Goal: Task Accomplishment & Management: Use online tool/utility

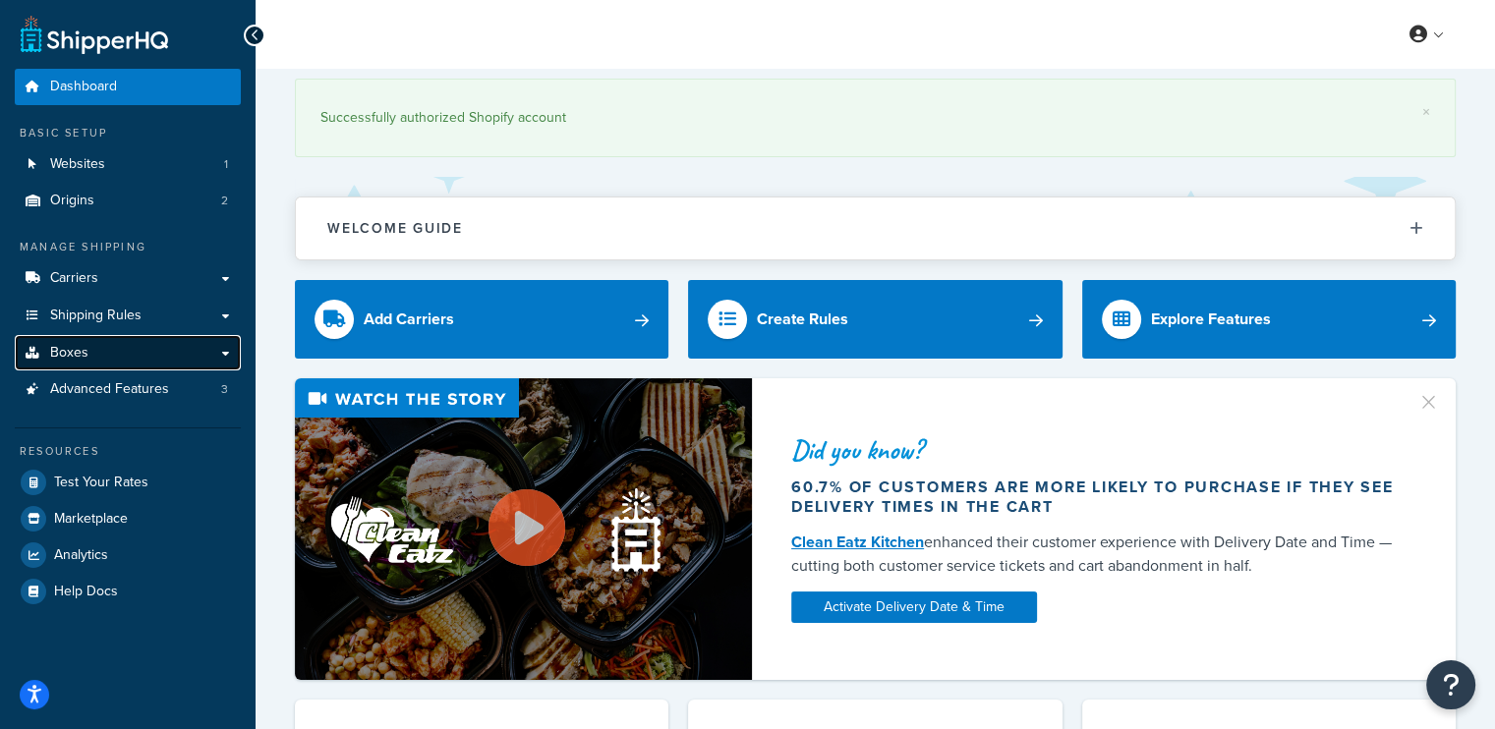
click at [144, 347] on link "Boxes" at bounding box center [128, 353] width 226 height 36
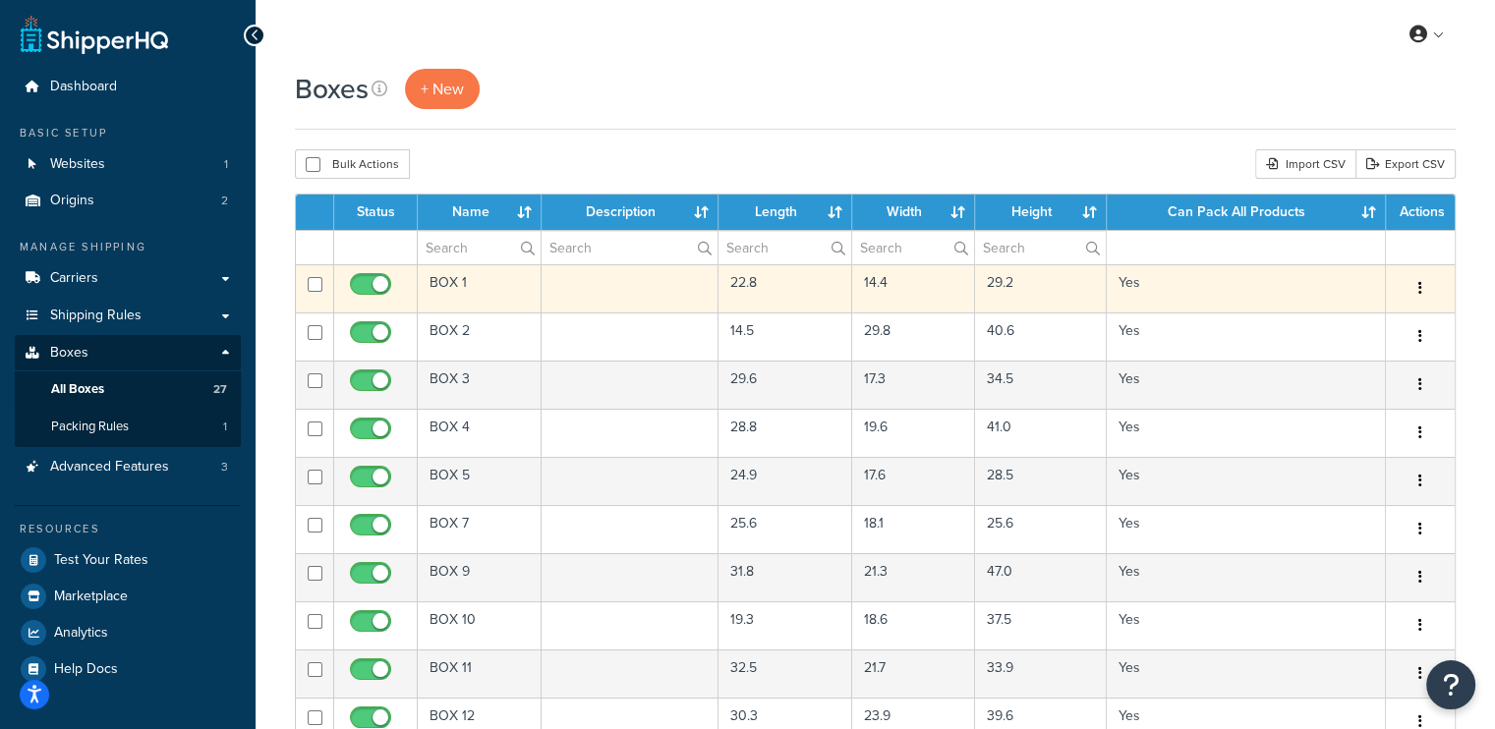
click at [1155, 282] on td "Yes" at bounding box center [1246, 288] width 279 height 48
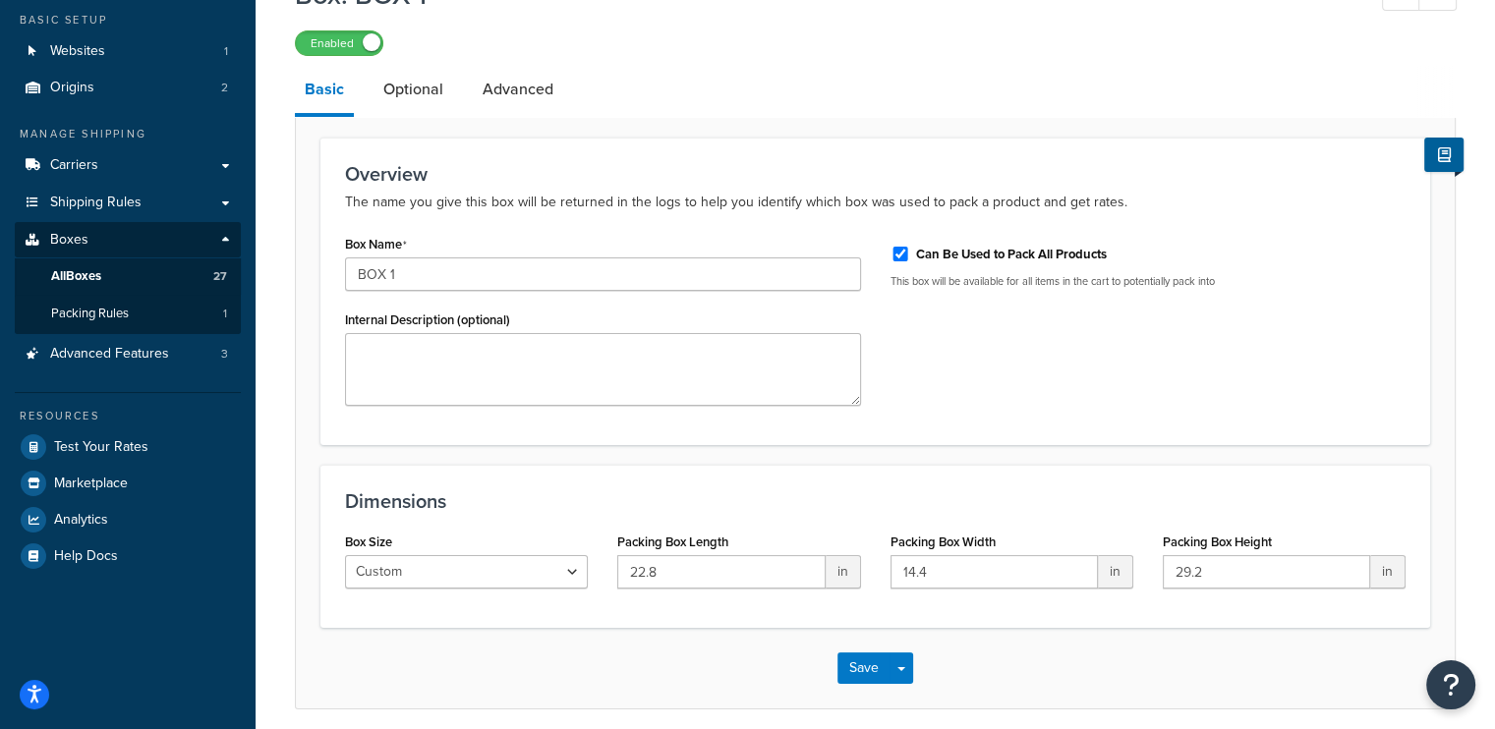
scroll to position [190, 0]
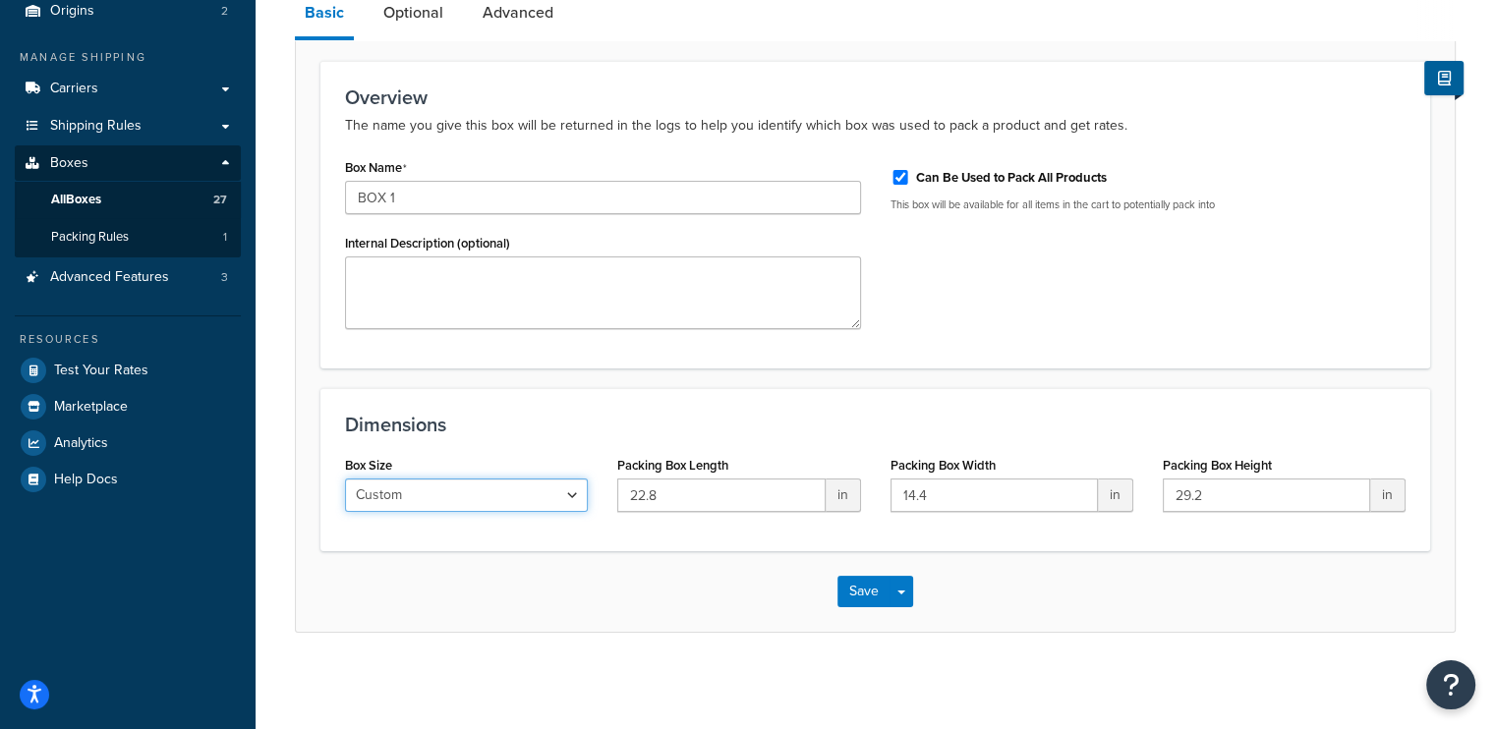
click at [440, 485] on select "Custom USPS Small Flat Box USPS Medium Flat Box USPS Large Flat Box USPS Flat E…" at bounding box center [466, 495] width 243 height 33
click at [992, 353] on div "Overview The name you give this box will be returned in the logs to help you id…" at bounding box center [875, 215] width 1110 height 308
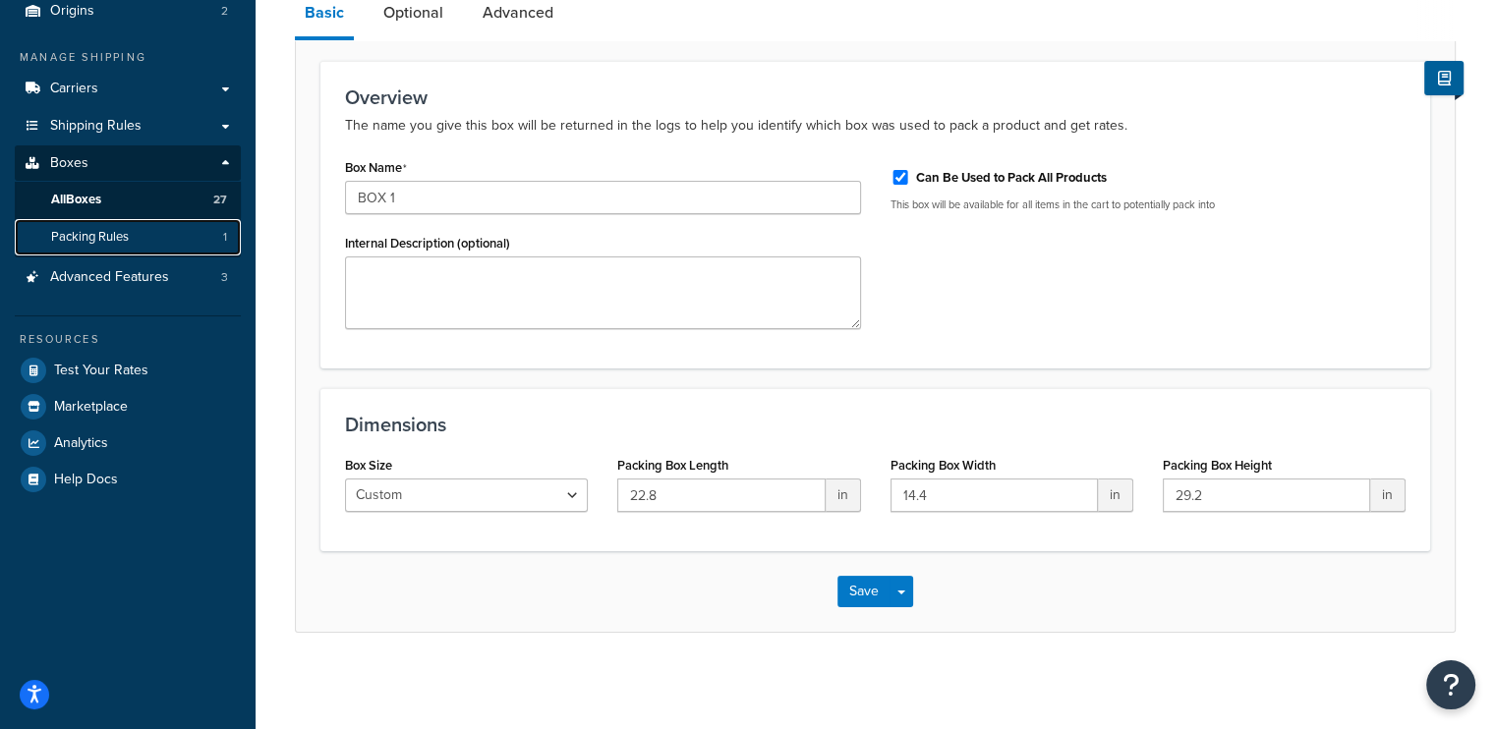
click at [110, 236] on span "Packing Rules" at bounding box center [90, 237] width 78 height 17
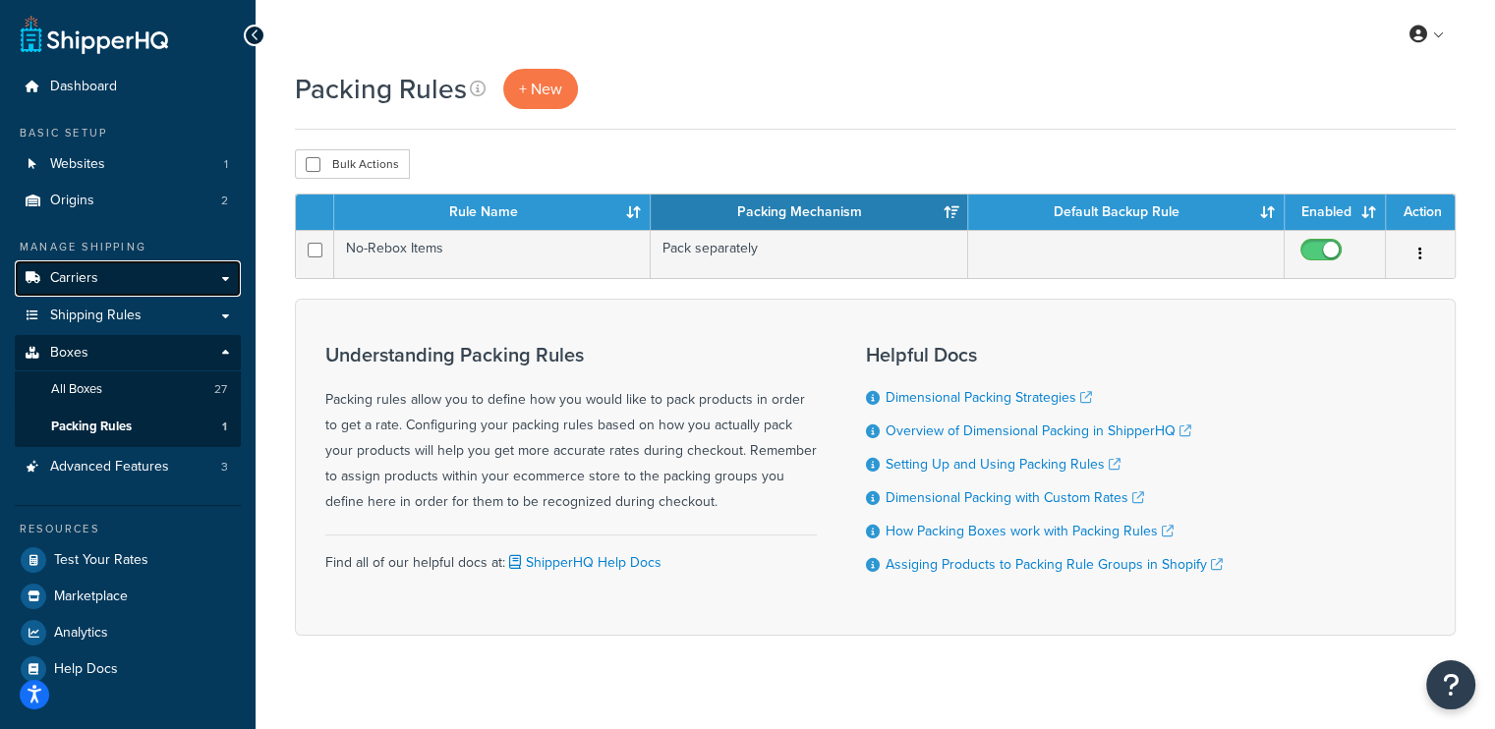
click at [79, 279] on span "Carriers" at bounding box center [74, 278] width 48 height 17
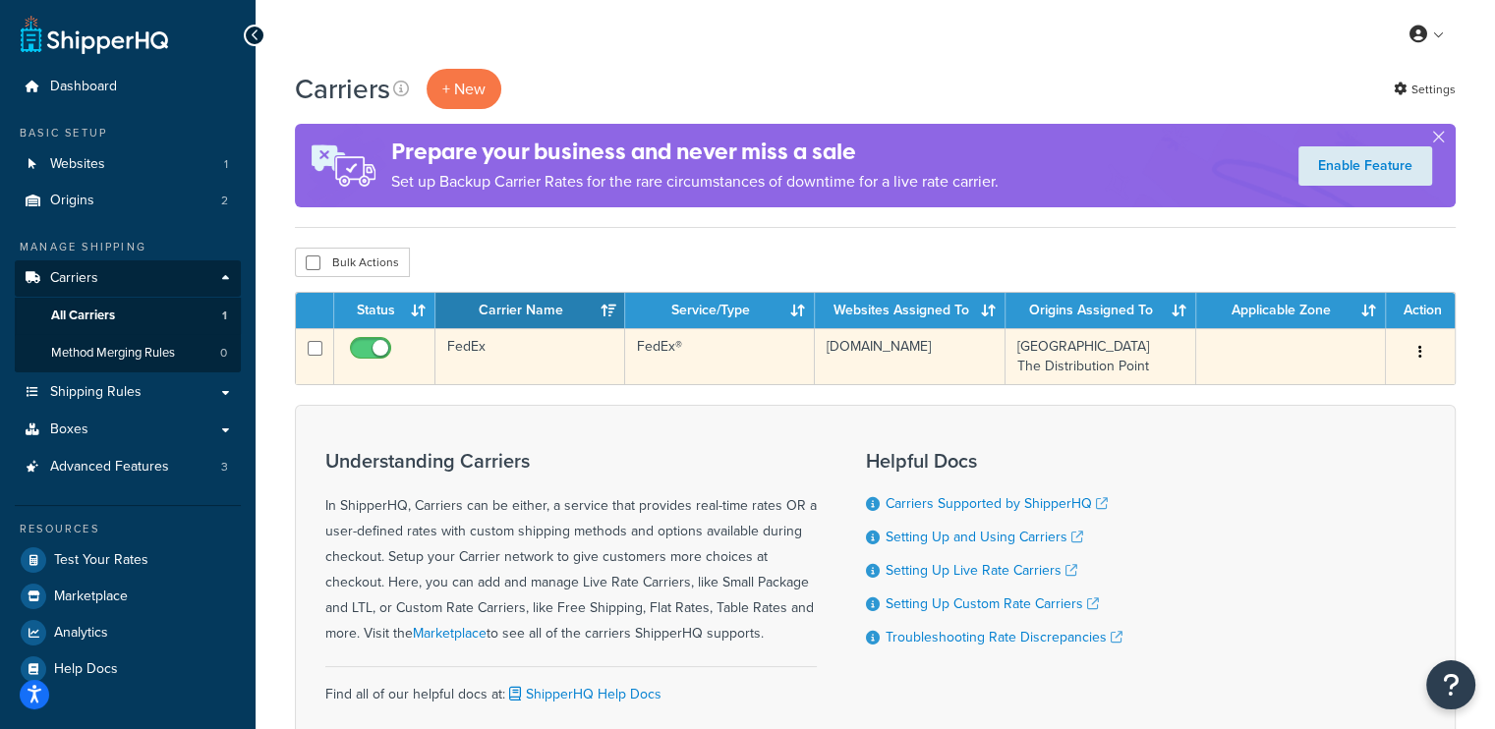
click at [723, 357] on td "FedEx®" at bounding box center [720, 356] width 190 height 56
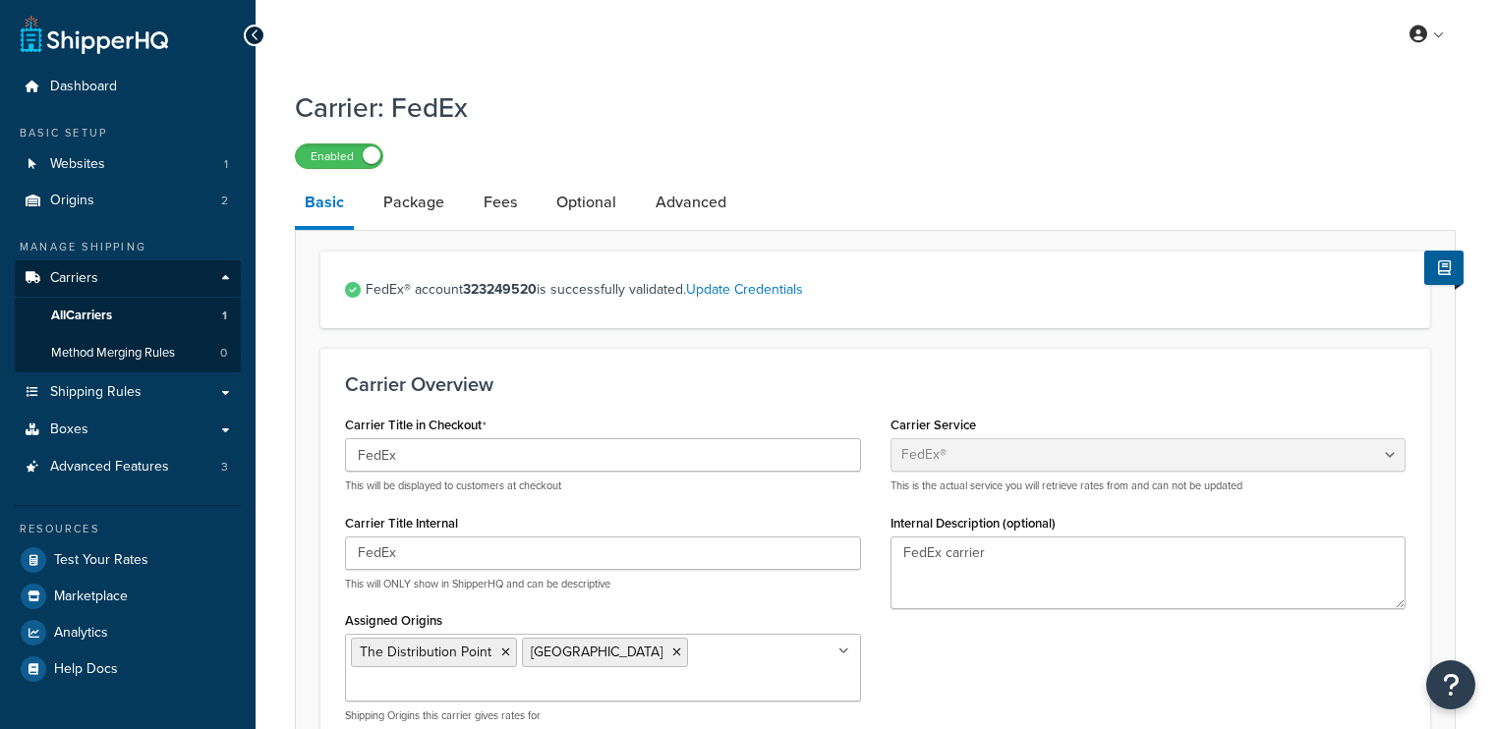
select select "fedEx"
select select "REGULAR_PICKUP"
select select "YOUR_PACKAGING"
click at [421, 191] on link "Package" at bounding box center [414, 202] width 81 height 47
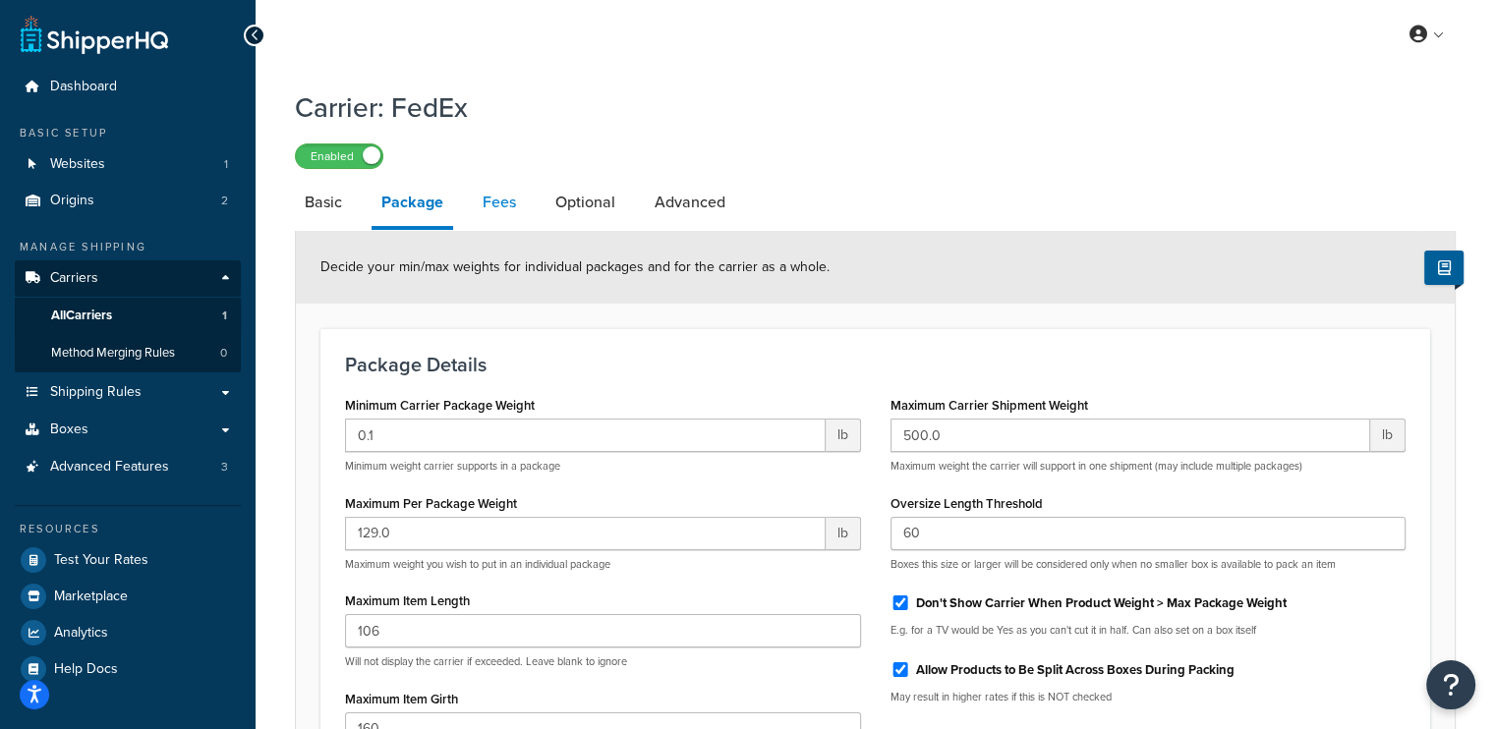
click at [507, 207] on link "Fees" at bounding box center [499, 202] width 53 height 47
select select "AFTER"
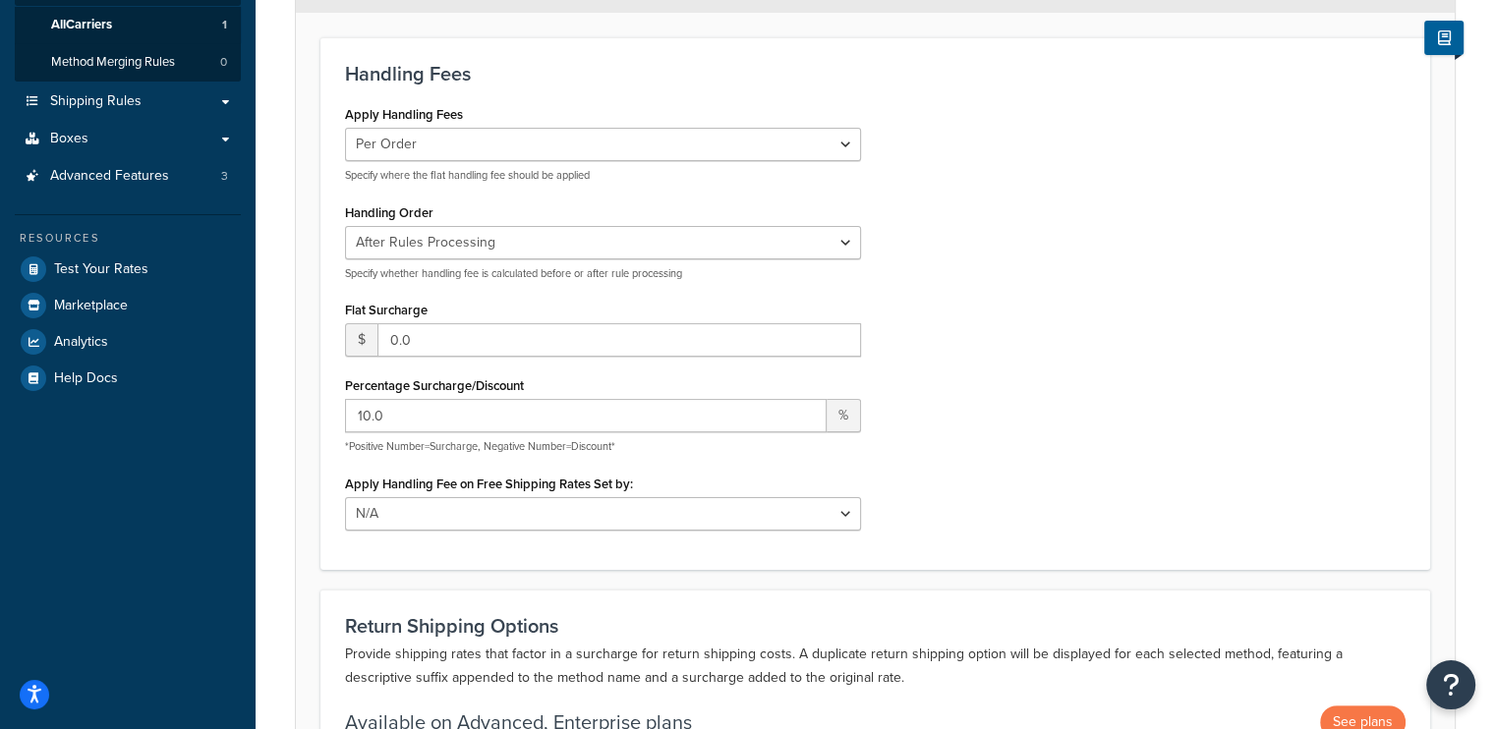
scroll to position [295, 0]
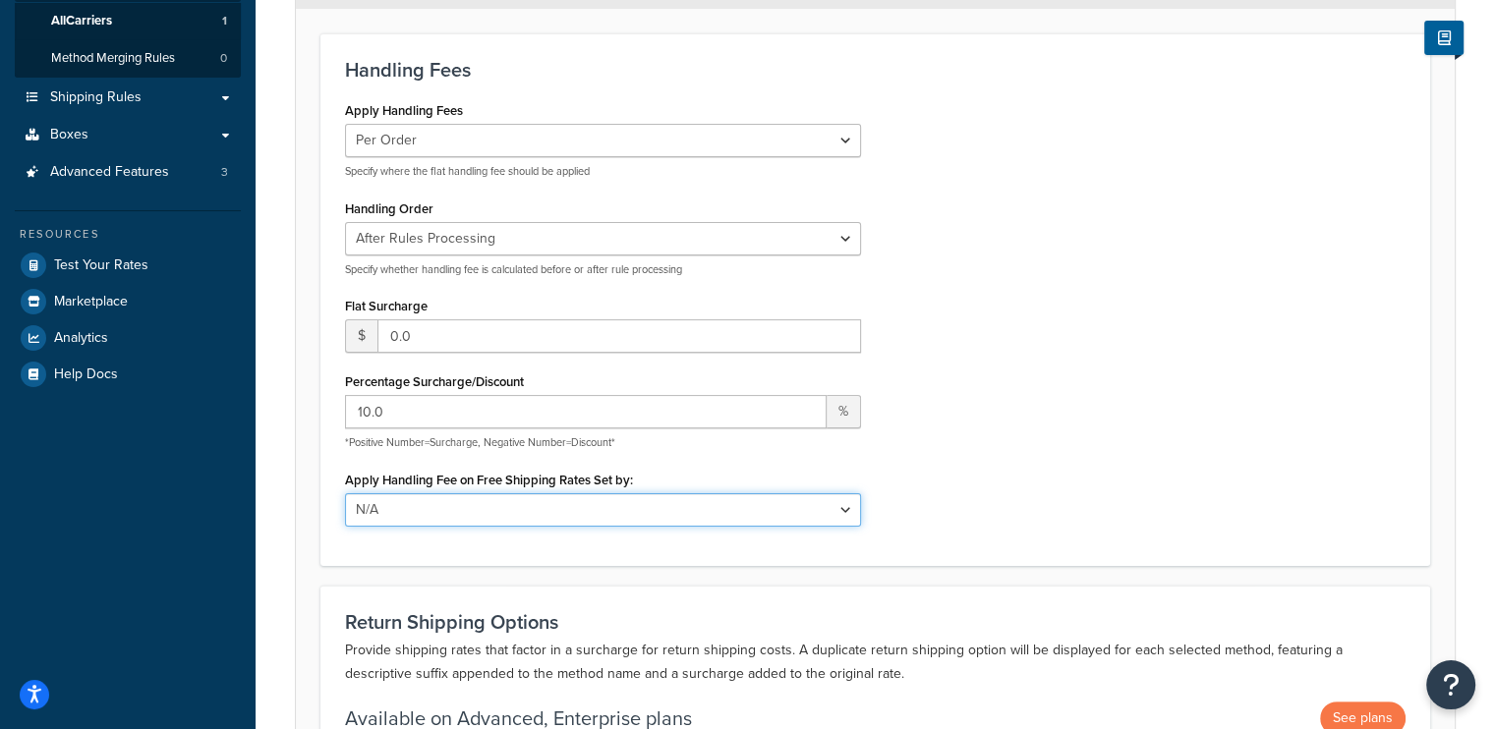
click at [460, 504] on select "N/A Fixed/Free Shipping Methods Free Promotion Rules All Free Shipping" at bounding box center [603, 509] width 516 height 33
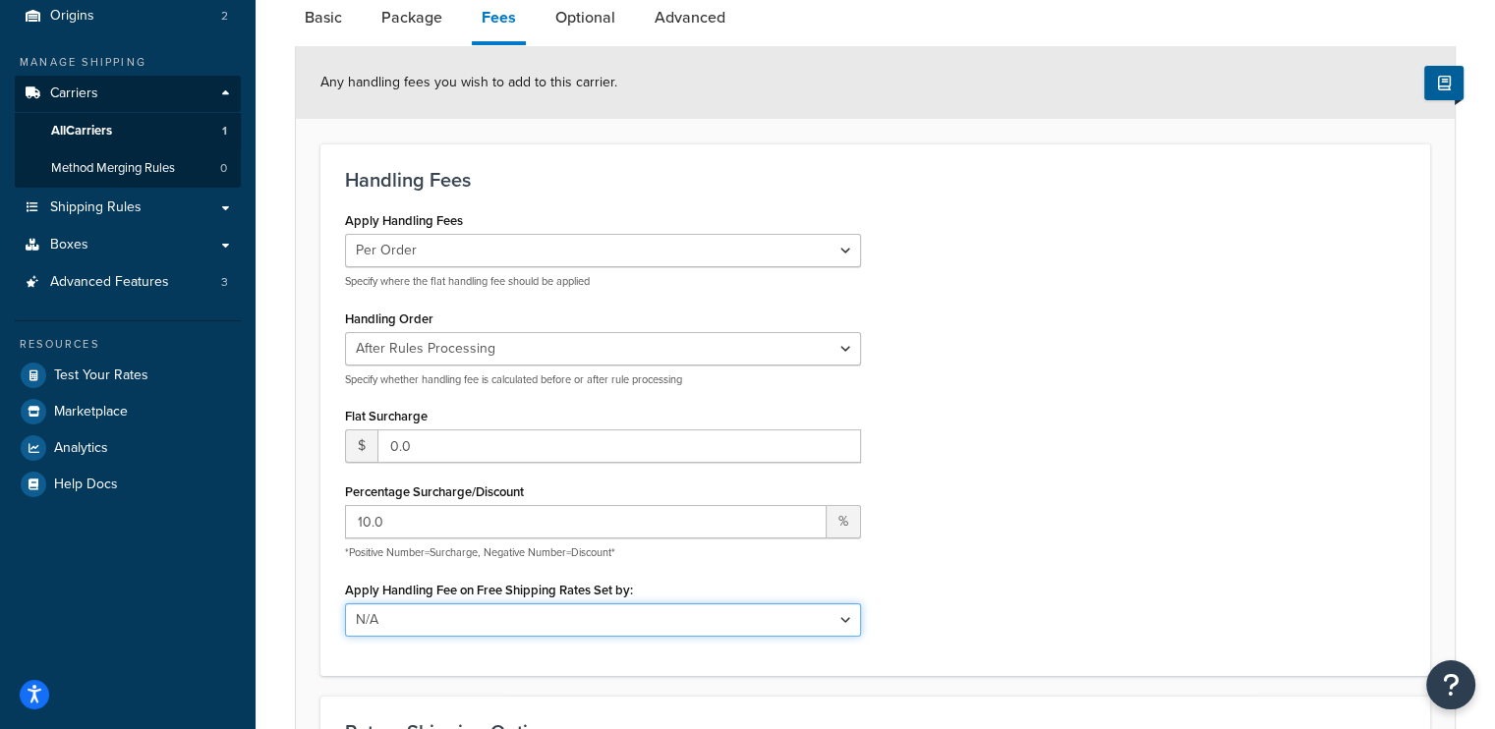
scroll to position [0, 0]
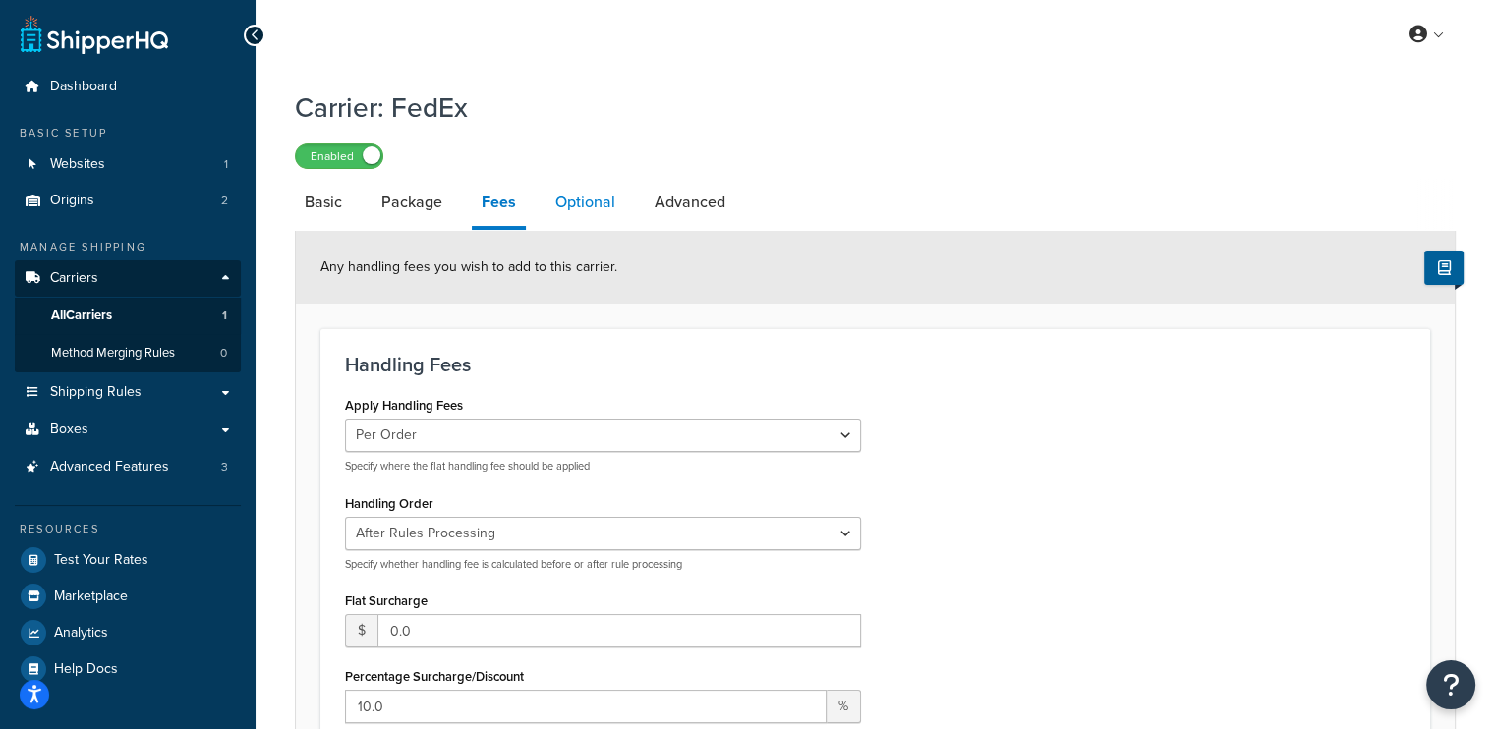
click at [570, 194] on link "Optional" at bounding box center [586, 202] width 80 height 47
select select "residential"
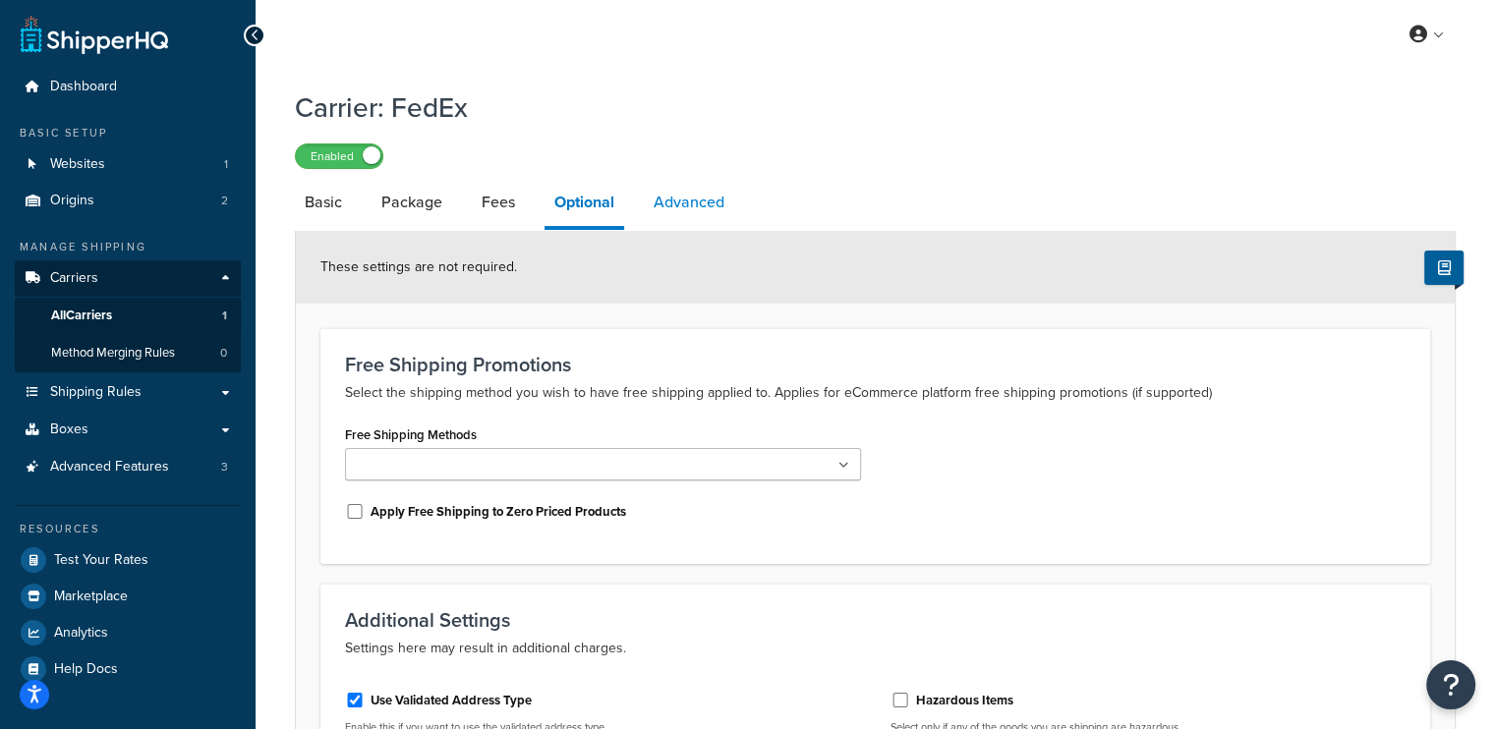
click at [672, 194] on link "Advanced" at bounding box center [689, 202] width 90 height 47
select select "false"
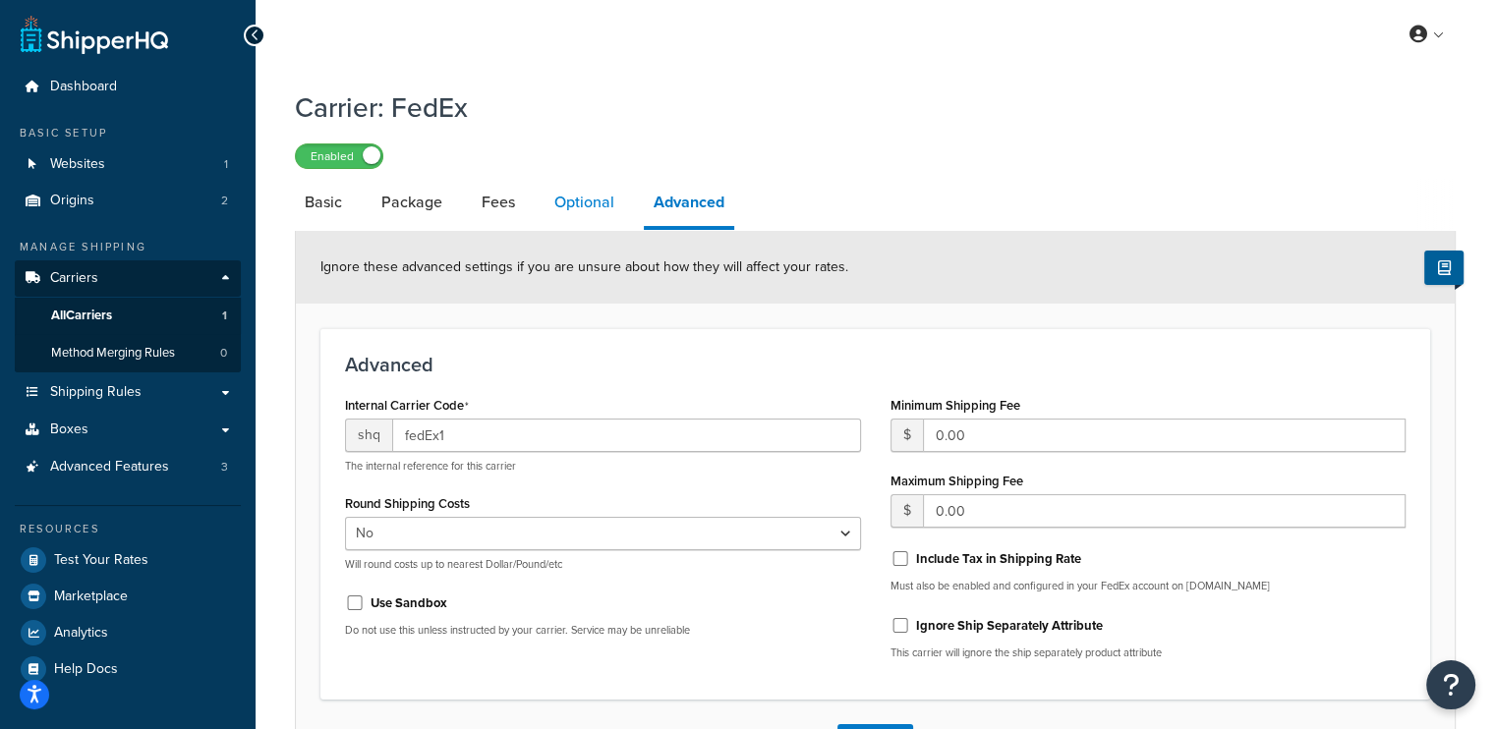
click at [574, 215] on link "Optional" at bounding box center [585, 202] width 80 height 47
select select "residential"
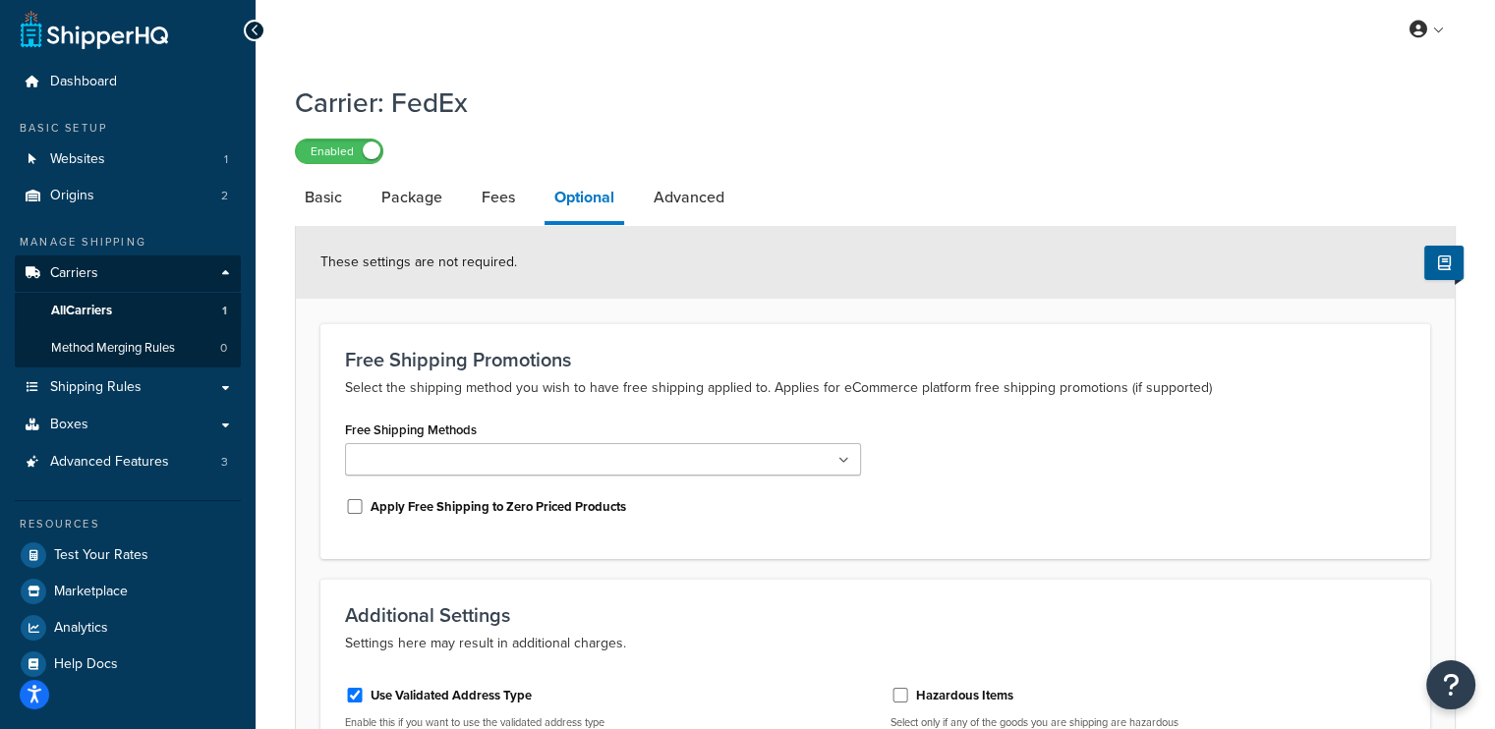
scroll to position [300, 0]
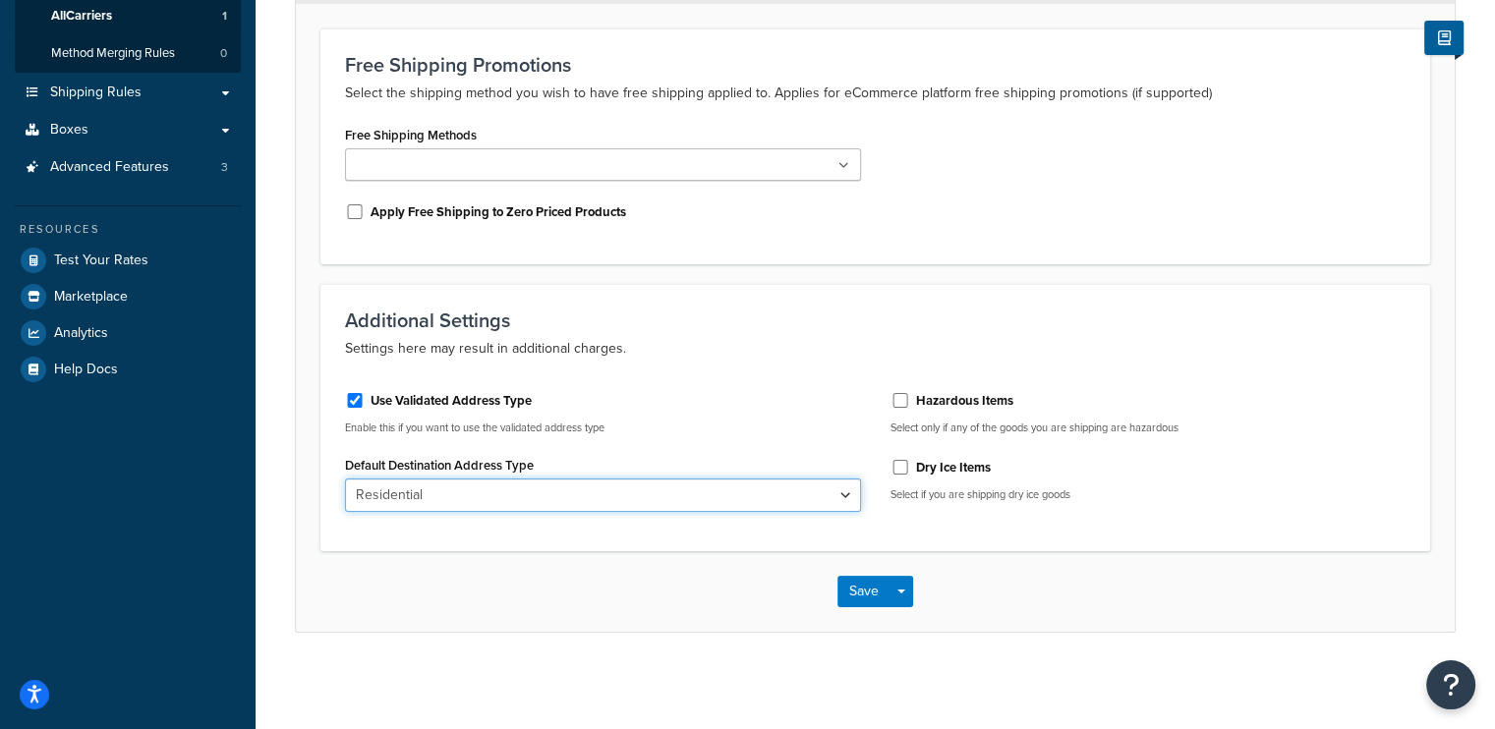
click at [558, 484] on select "Business Residential" at bounding box center [603, 495] width 516 height 33
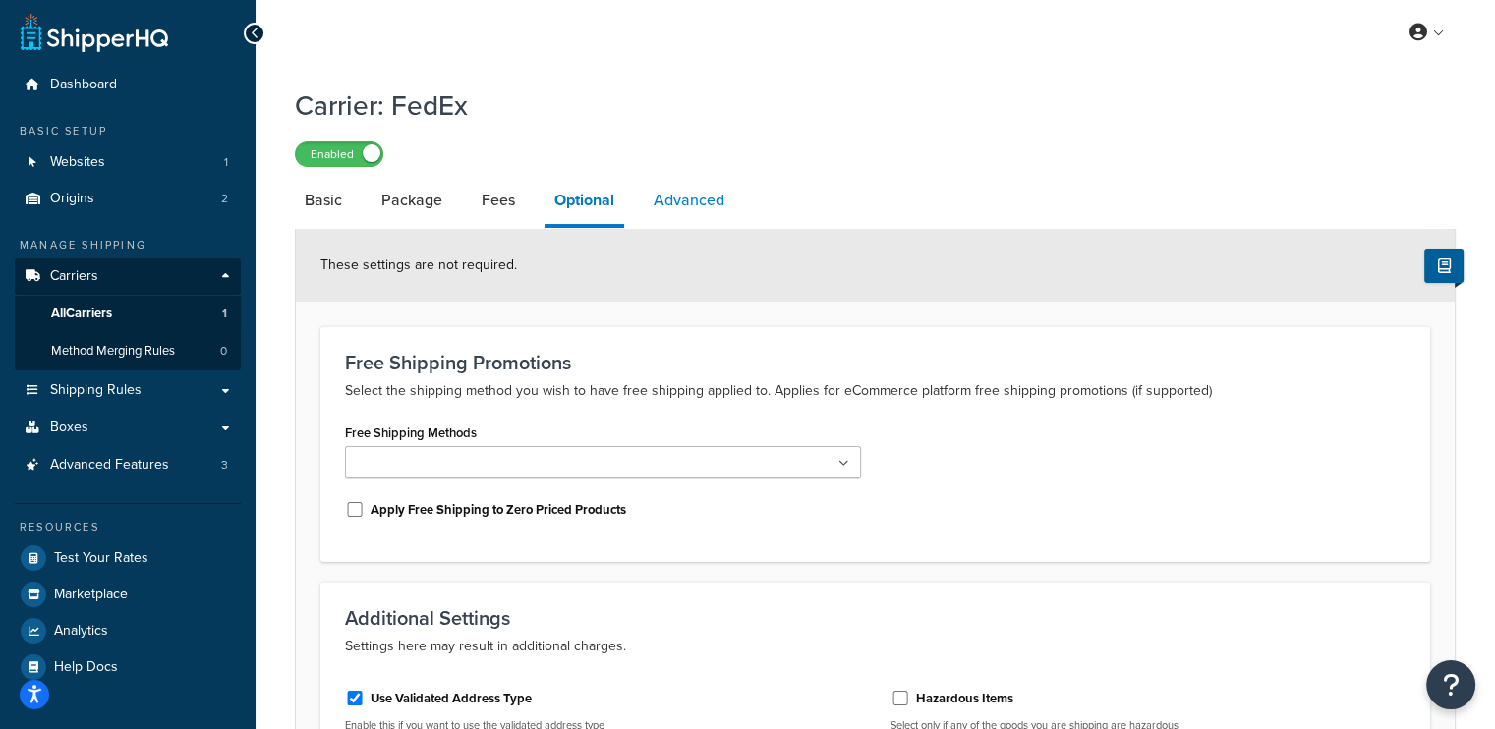
scroll to position [0, 0]
click at [673, 203] on link "Advanced" at bounding box center [689, 202] width 90 height 47
select select "false"
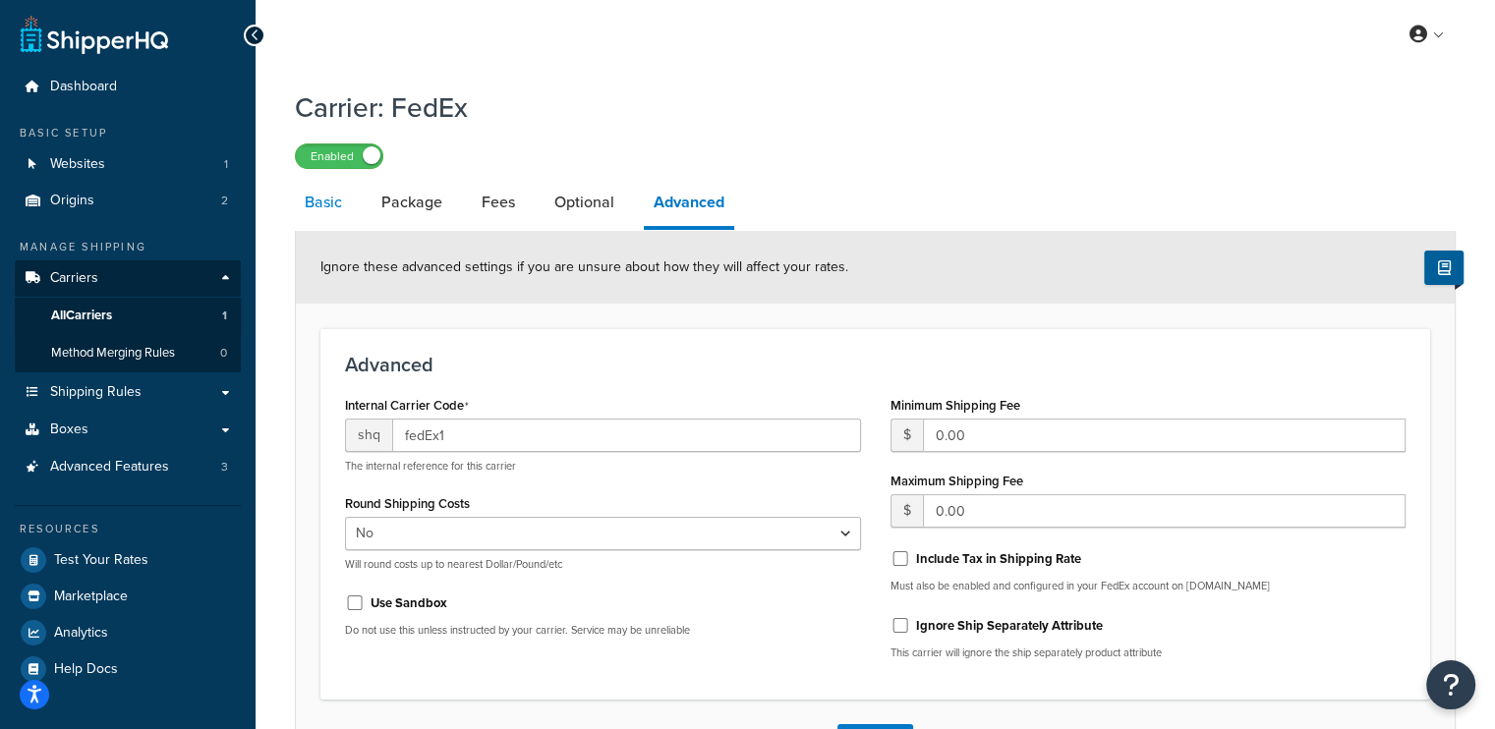
click at [317, 208] on link "Basic" at bounding box center [323, 202] width 57 height 47
select select "fedEx"
select select "REGULAR_PICKUP"
select select "YOUR_PACKAGING"
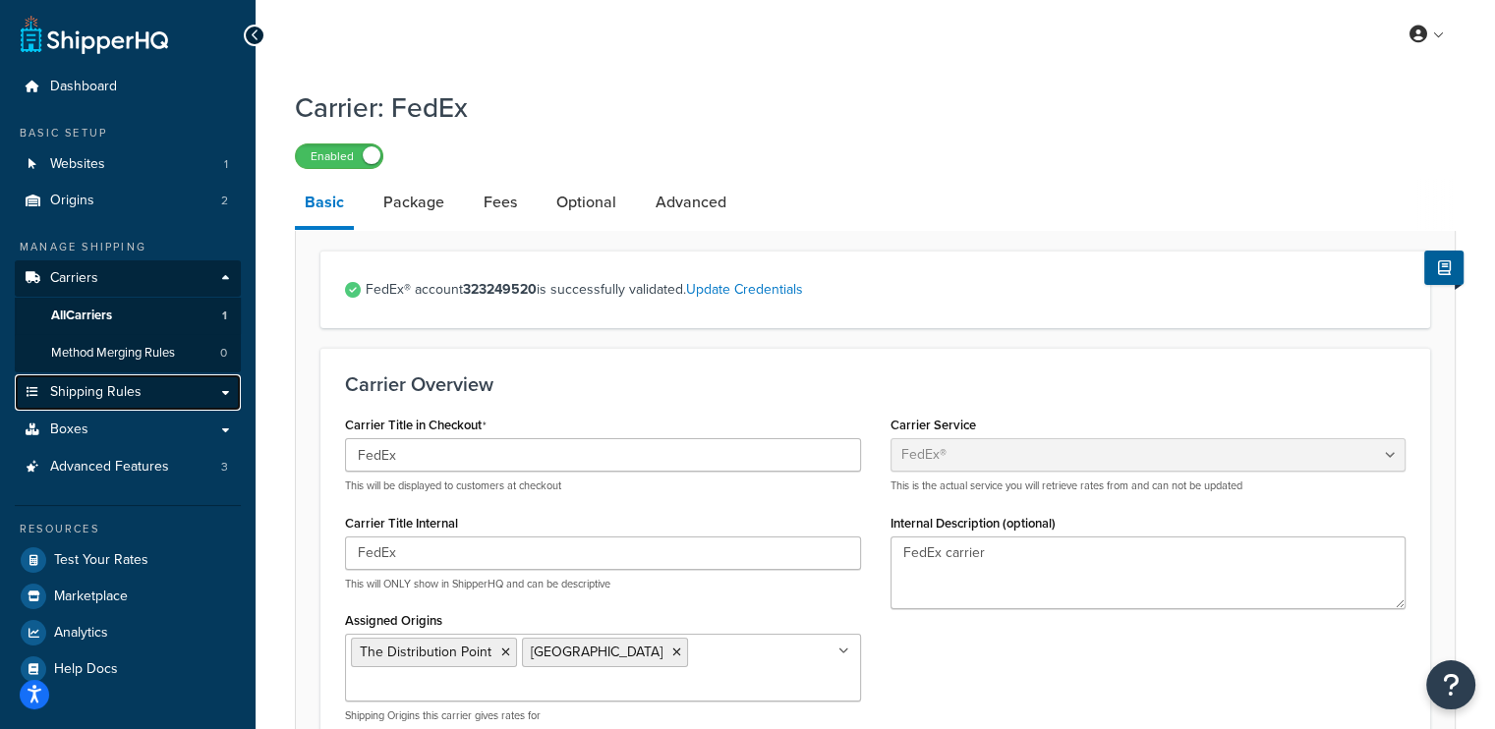
click at [80, 394] on span "Shipping Rules" at bounding box center [95, 392] width 91 height 17
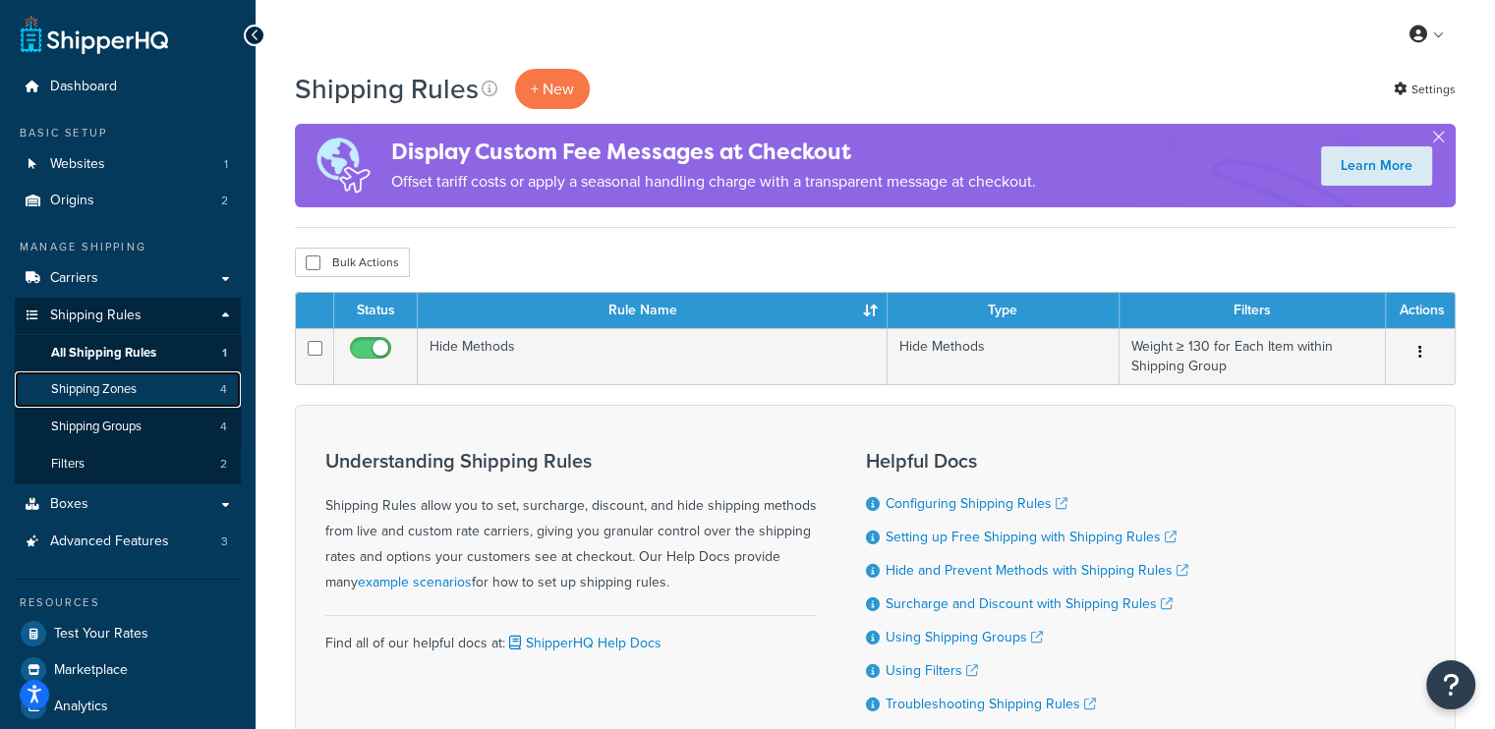
click at [142, 398] on link "Shipping Zones 4" at bounding box center [128, 390] width 226 height 36
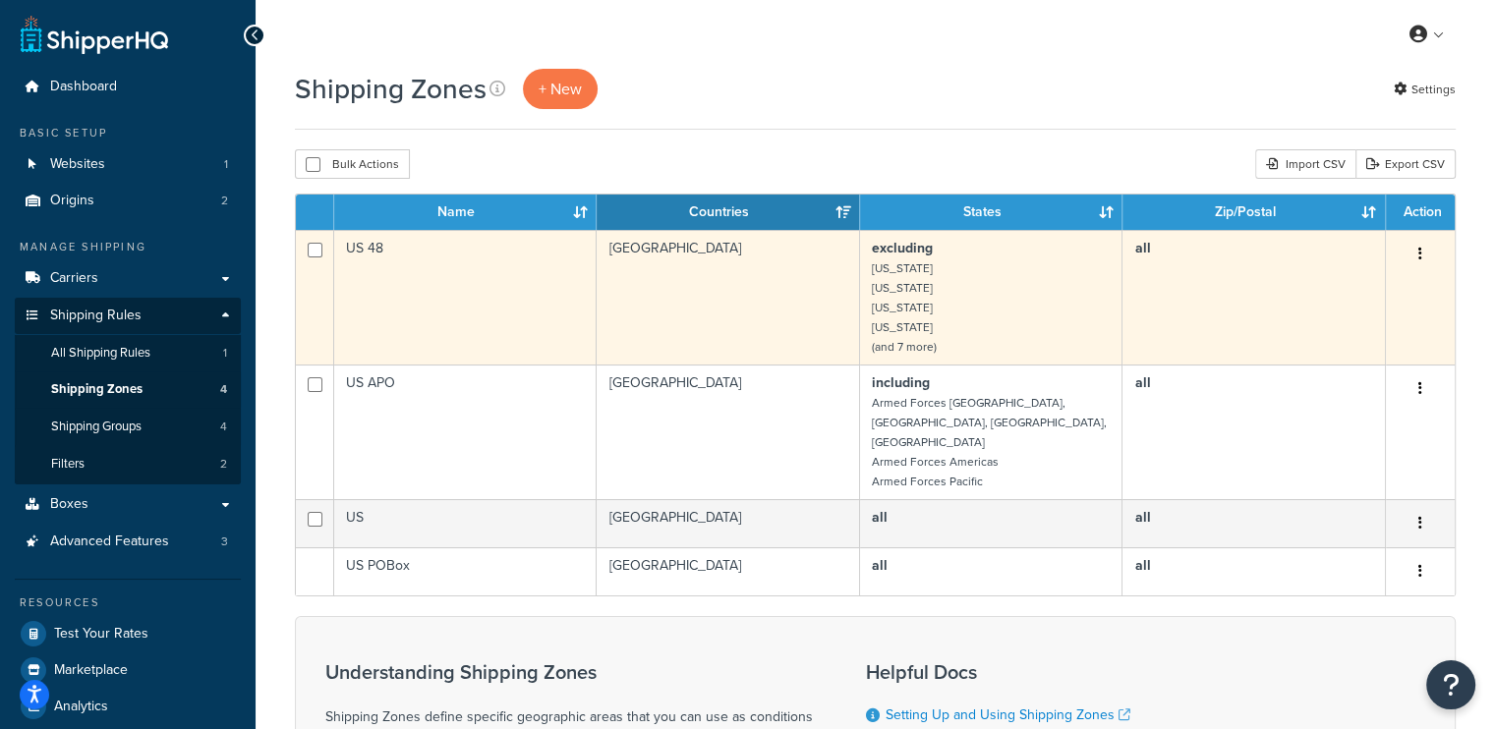
click at [450, 272] on td "US 48" at bounding box center [465, 297] width 262 height 135
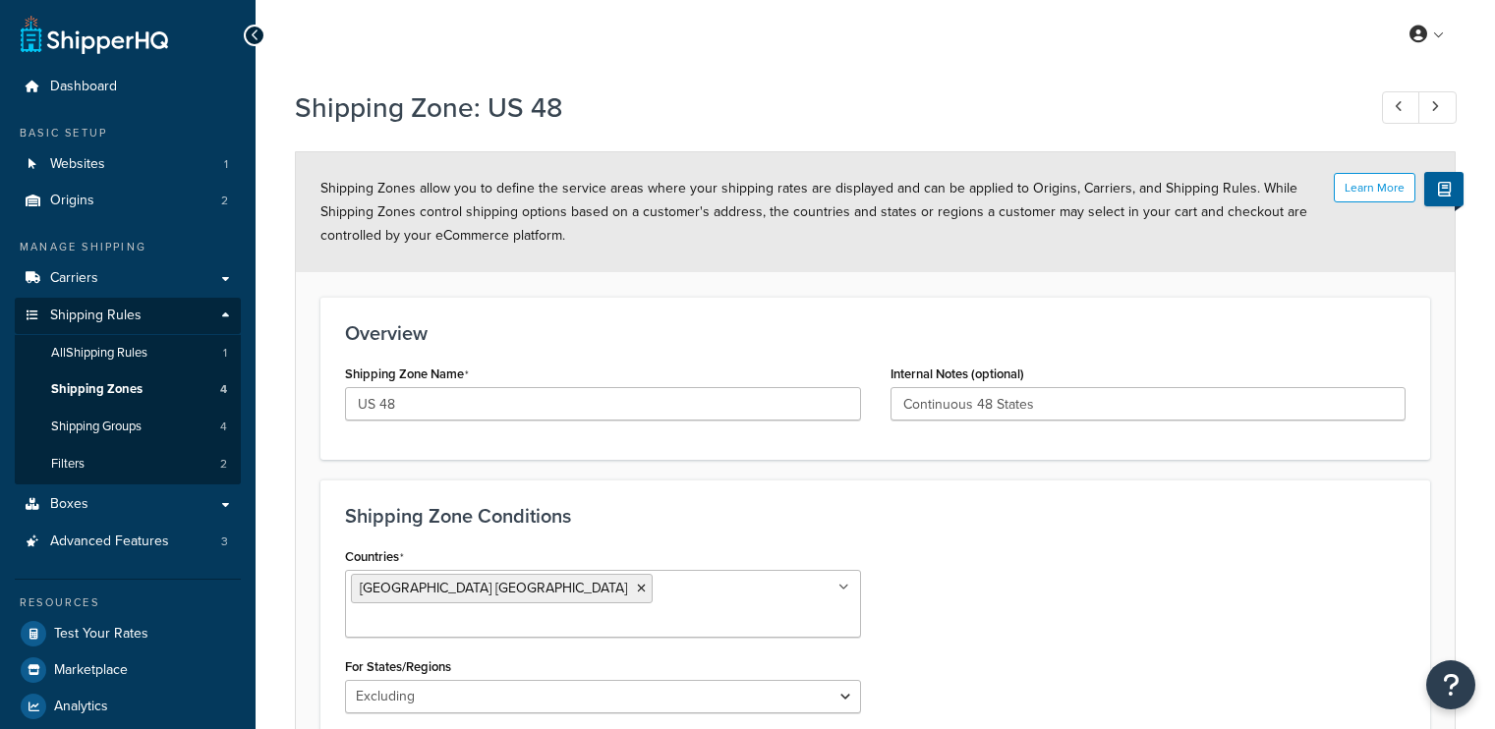
select select "excluding"
click at [124, 356] on span "All Shipping Rules" at bounding box center [99, 353] width 96 height 17
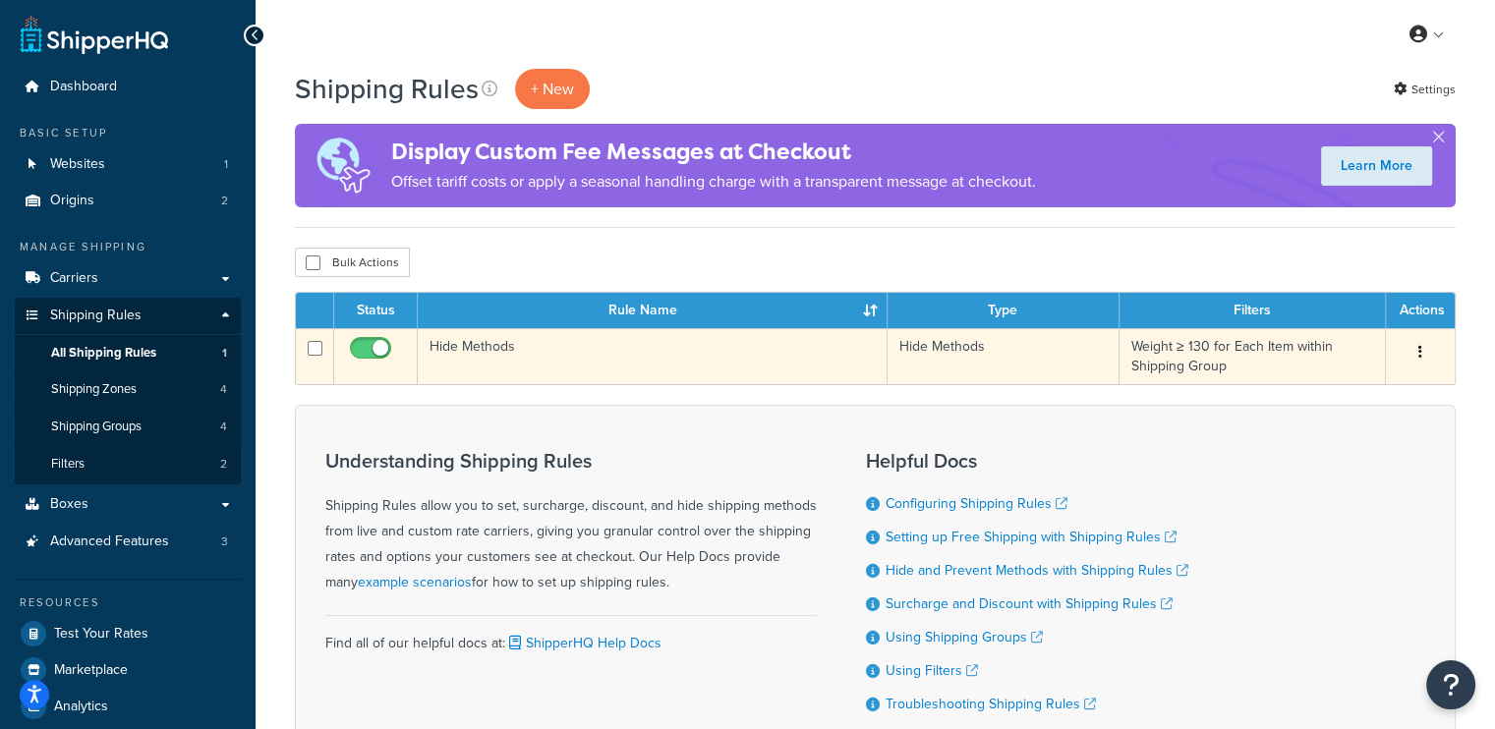
click at [514, 362] on td "Hide Methods" at bounding box center [653, 356] width 470 height 56
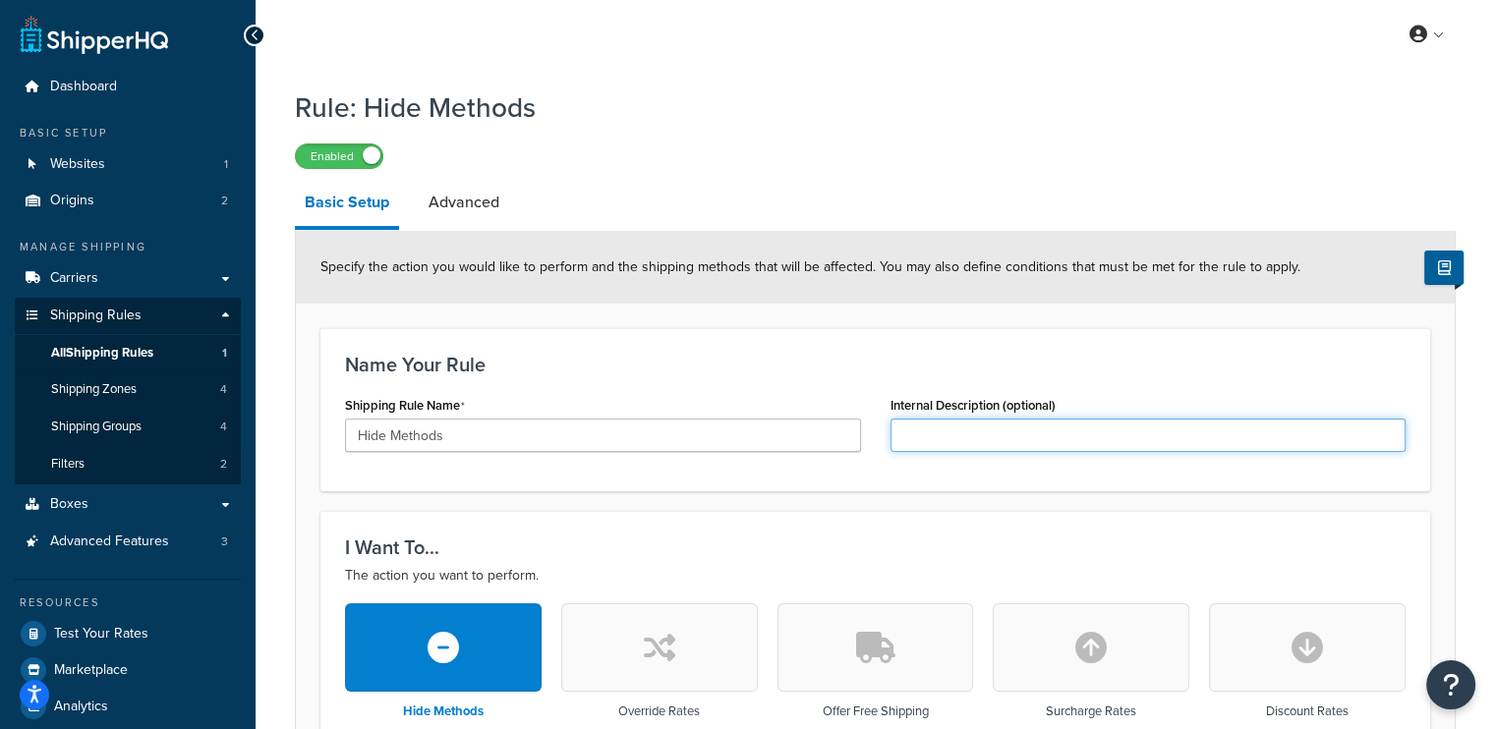
click at [1050, 440] on input "Internal Description (optional)" at bounding box center [1149, 435] width 516 height 33
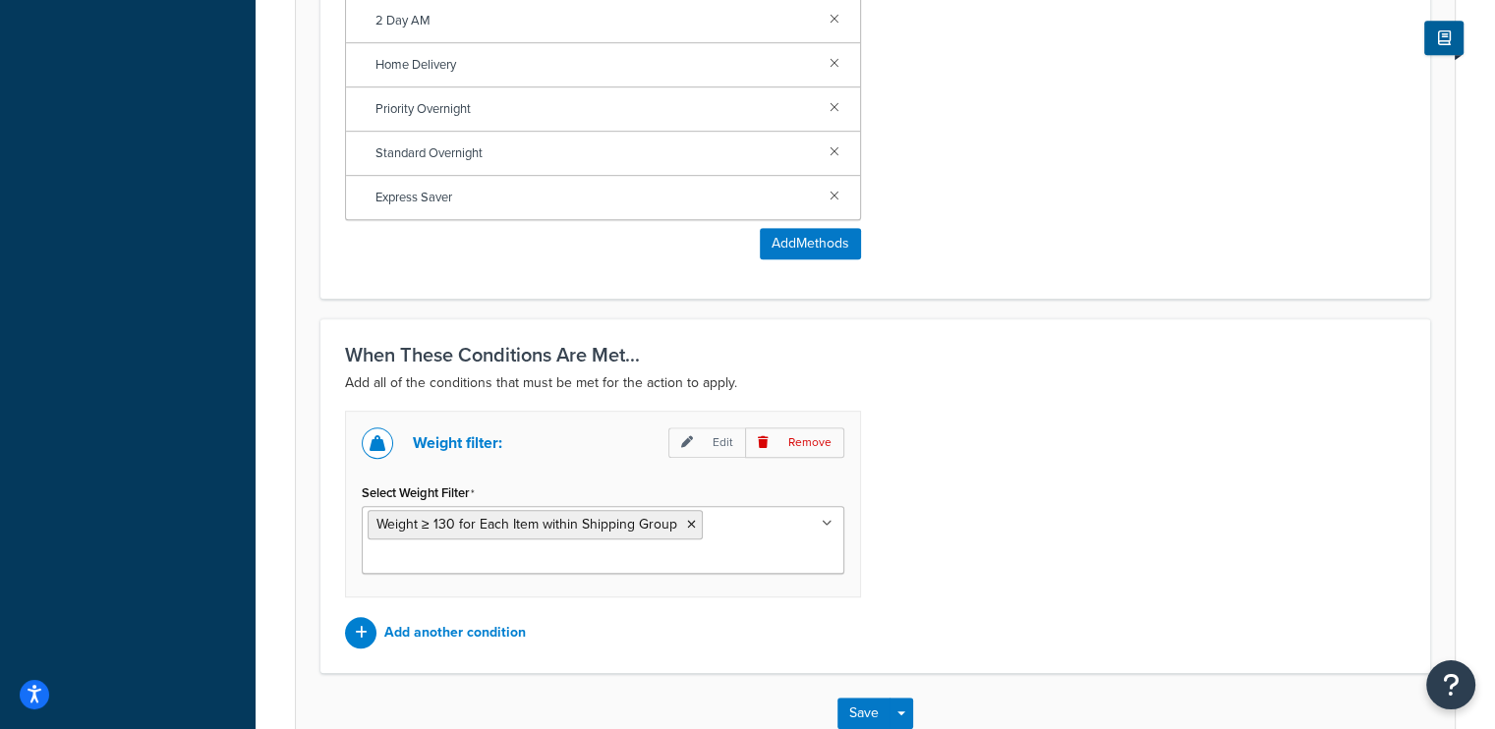
scroll to position [1211, 0]
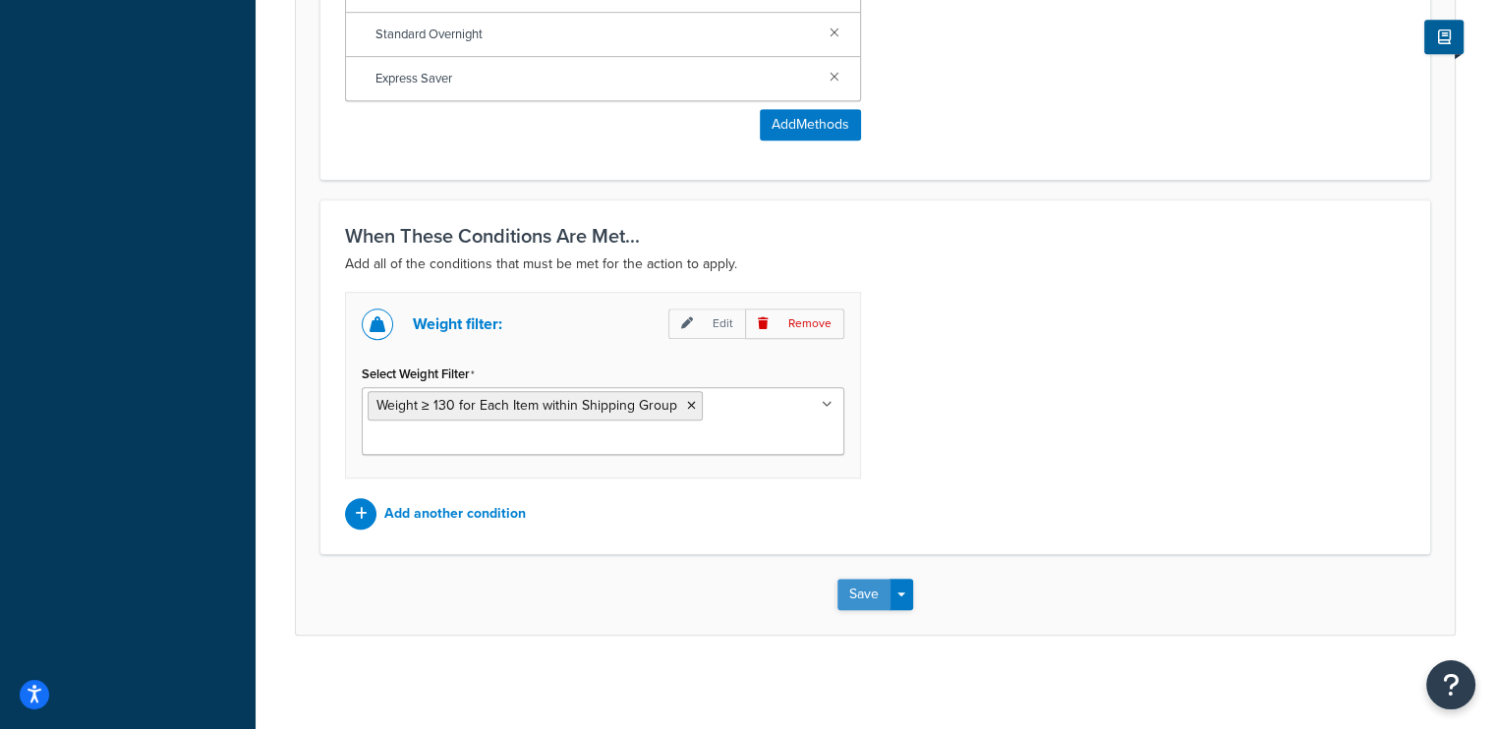
type input "Hide FedEx Shipping options for Oversized packages"
click at [859, 594] on button "Save" at bounding box center [863, 594] width 53 height 31
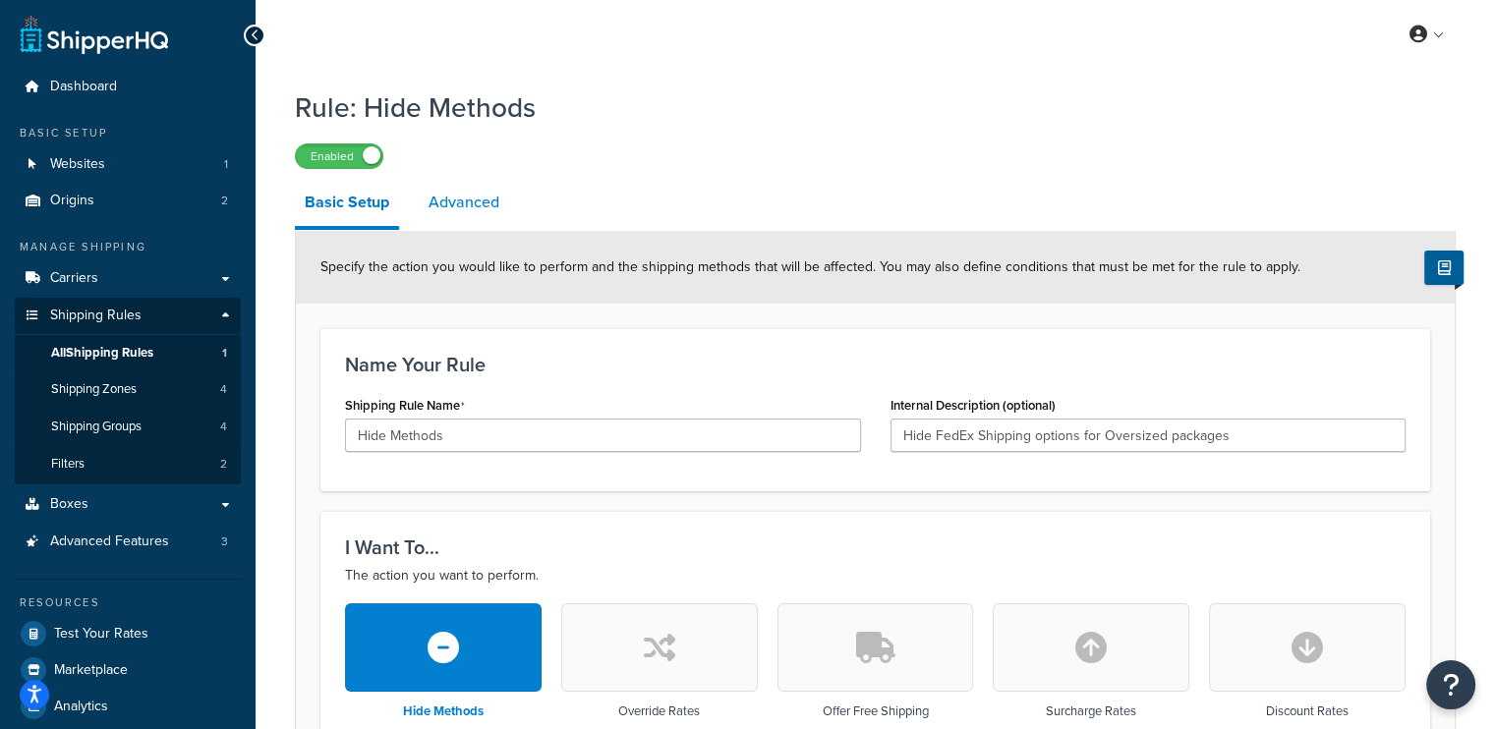
click at [462, 205] on link "Advanced" at bounding box center [464, 202] width 90 height 47
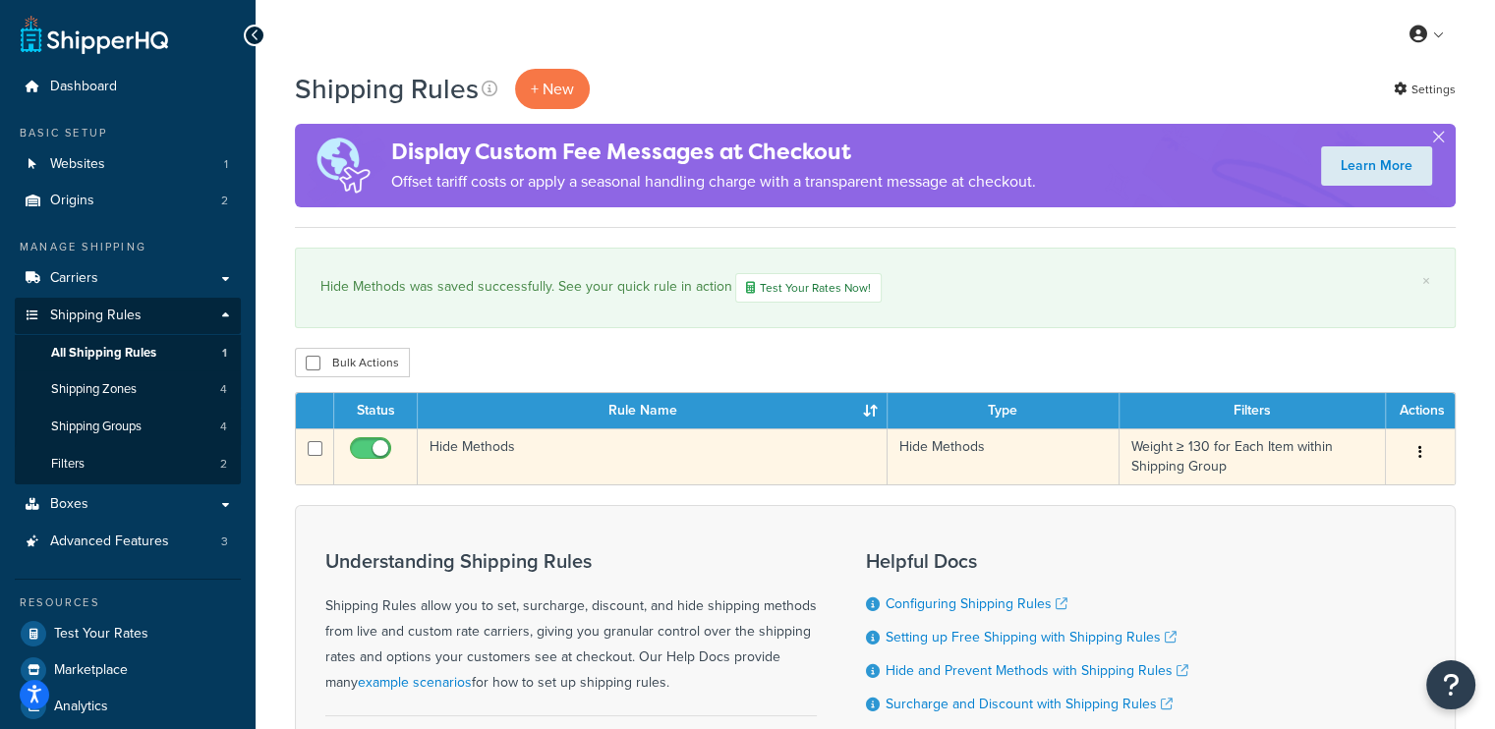
click at [556, 452] on td "Hide Methods" at bounding box center [653, 457] width 470 height 56
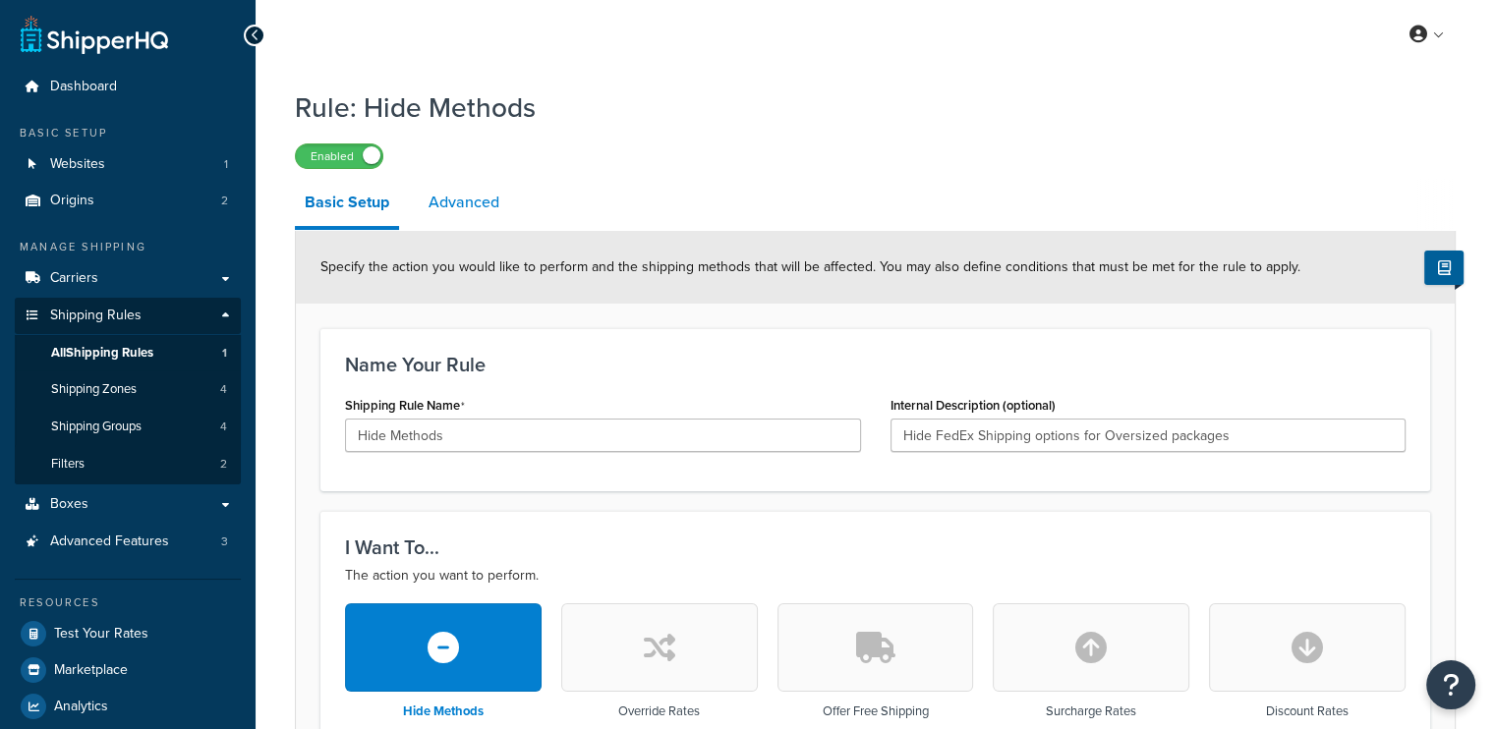
click at [453, 211] on link "Advanced" at bounding box center [464, 202] width 90 height 47
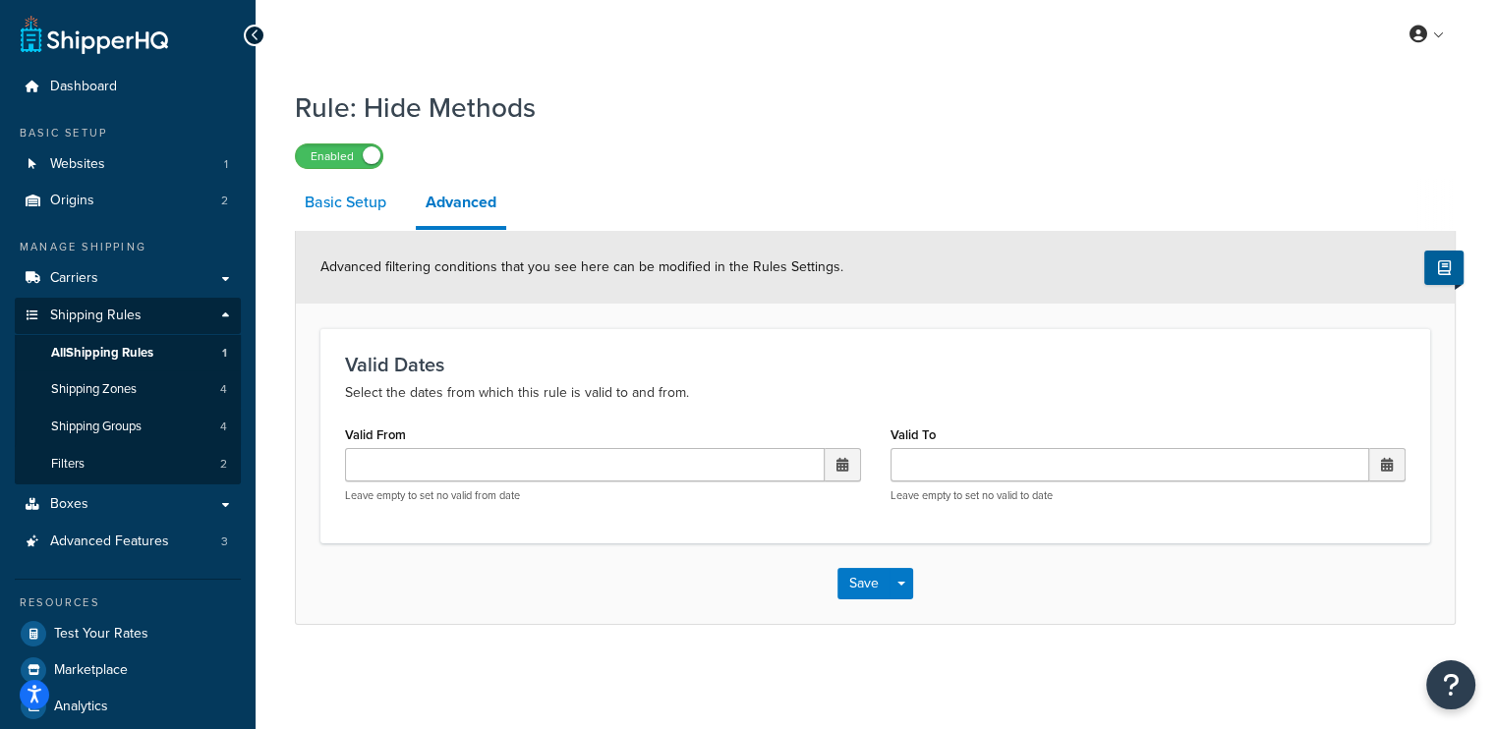
click at [360, 207] on link "Basic Setup" at bounding box center [345, 202] width 101 height 47
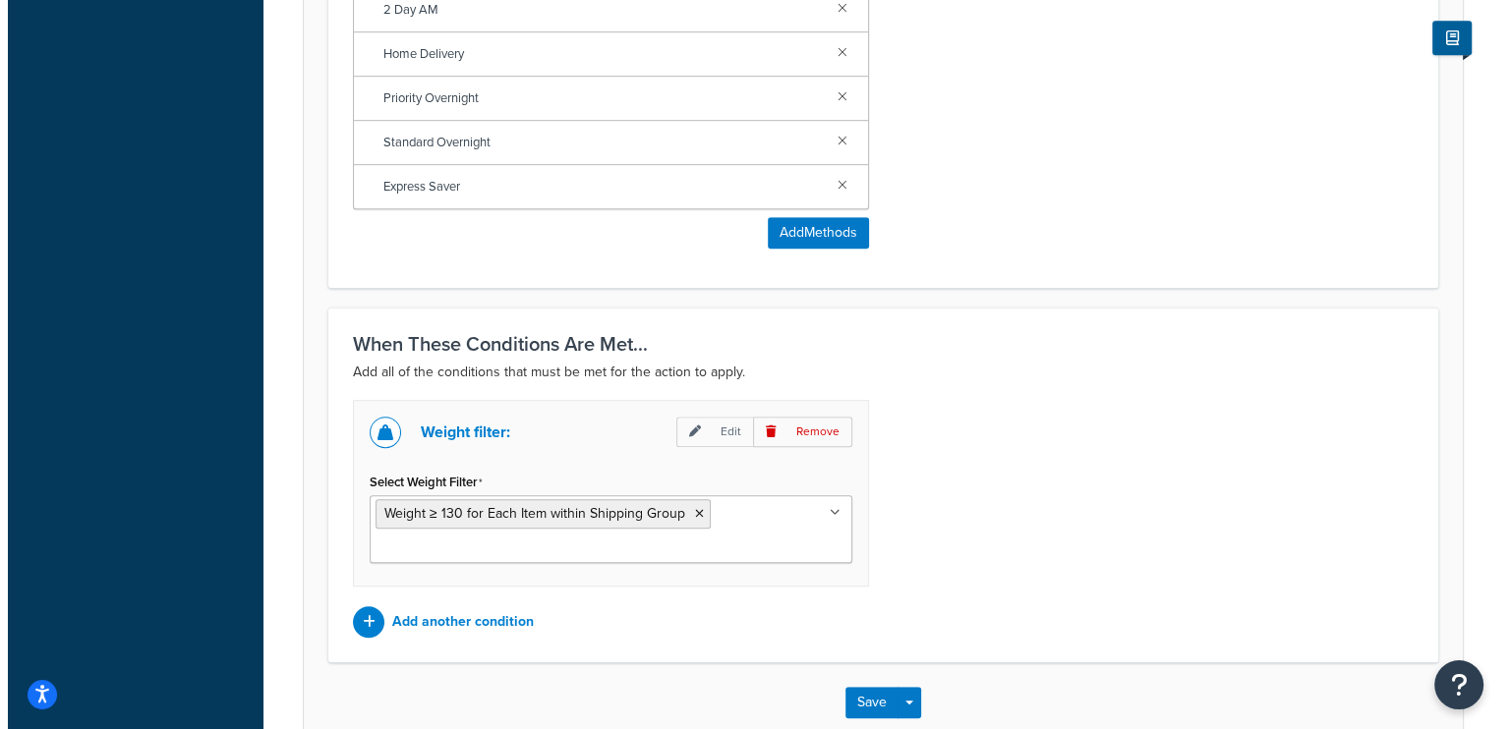
scroll to position [1211, 0]
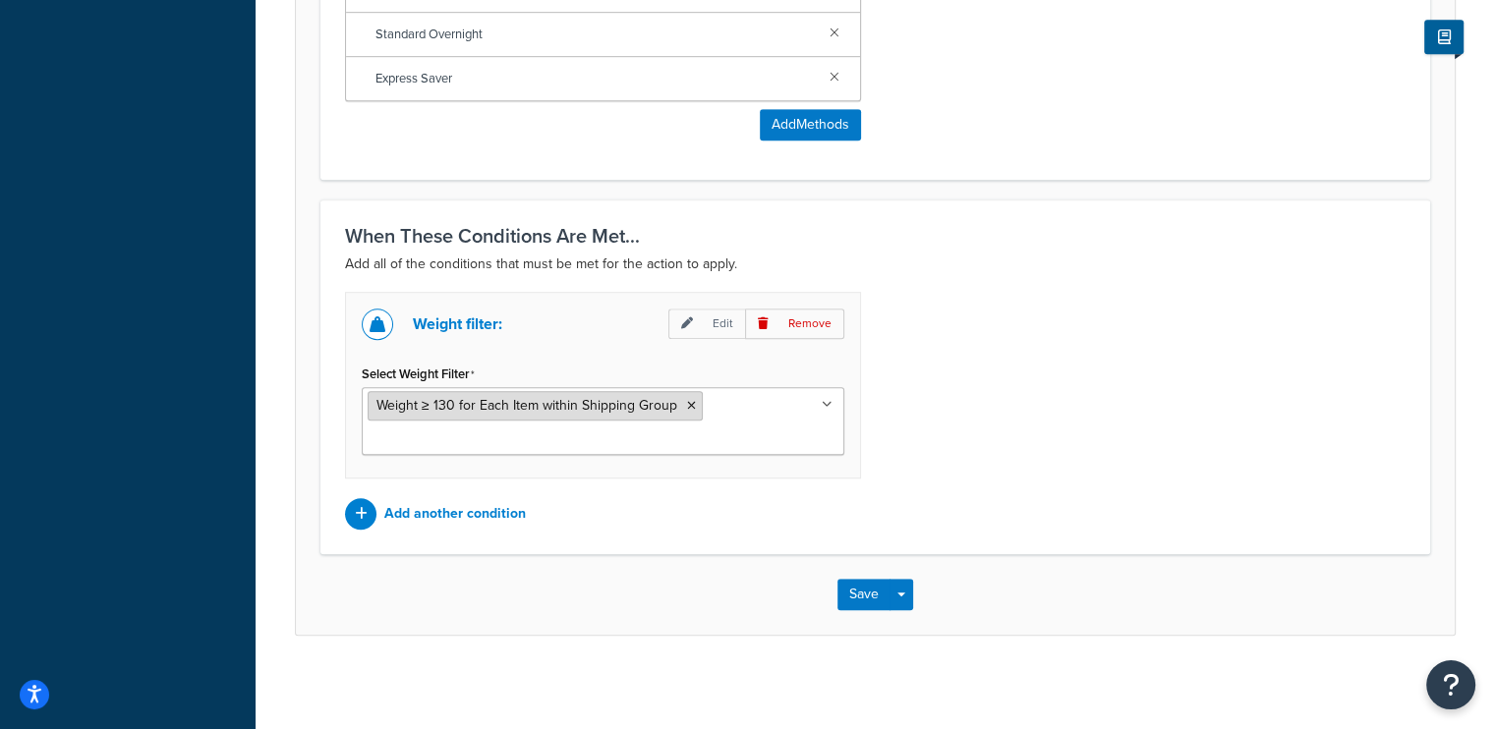
click at [511, 403] on span "Weight ≥ 130 for Each Item within Shipping Group" at bounding box center [526, 405] width 301 height 21
click at [696, 321] on p "Edit" at bounding box center [706, 324] width 77 height 30
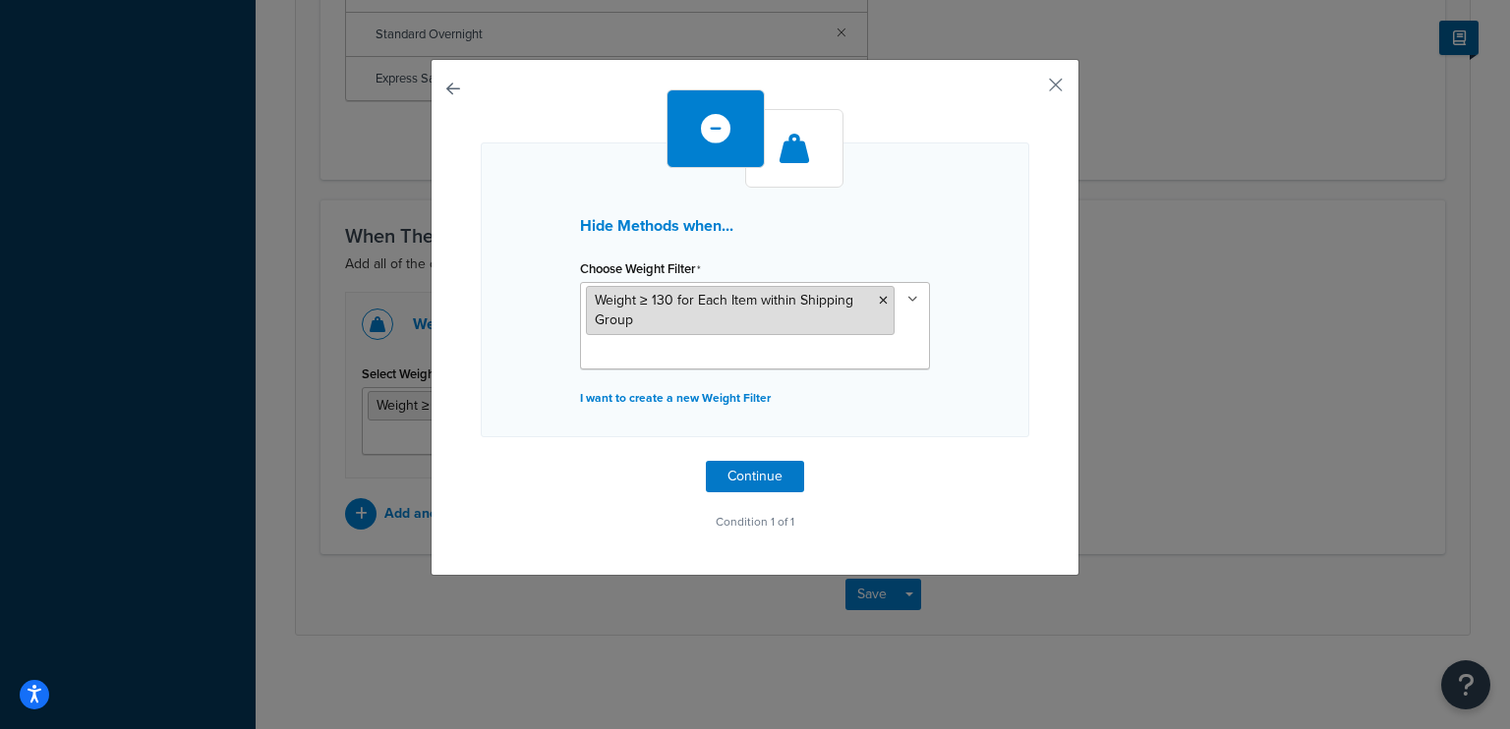
click at [688, 317] on li "Weight ≥ 130 for Each Item within Shipping Group" at bounding box center [740, 310] width 309 height 49
click at [879, 300] on icon at bounding box center [883, 301] width 9 height 12
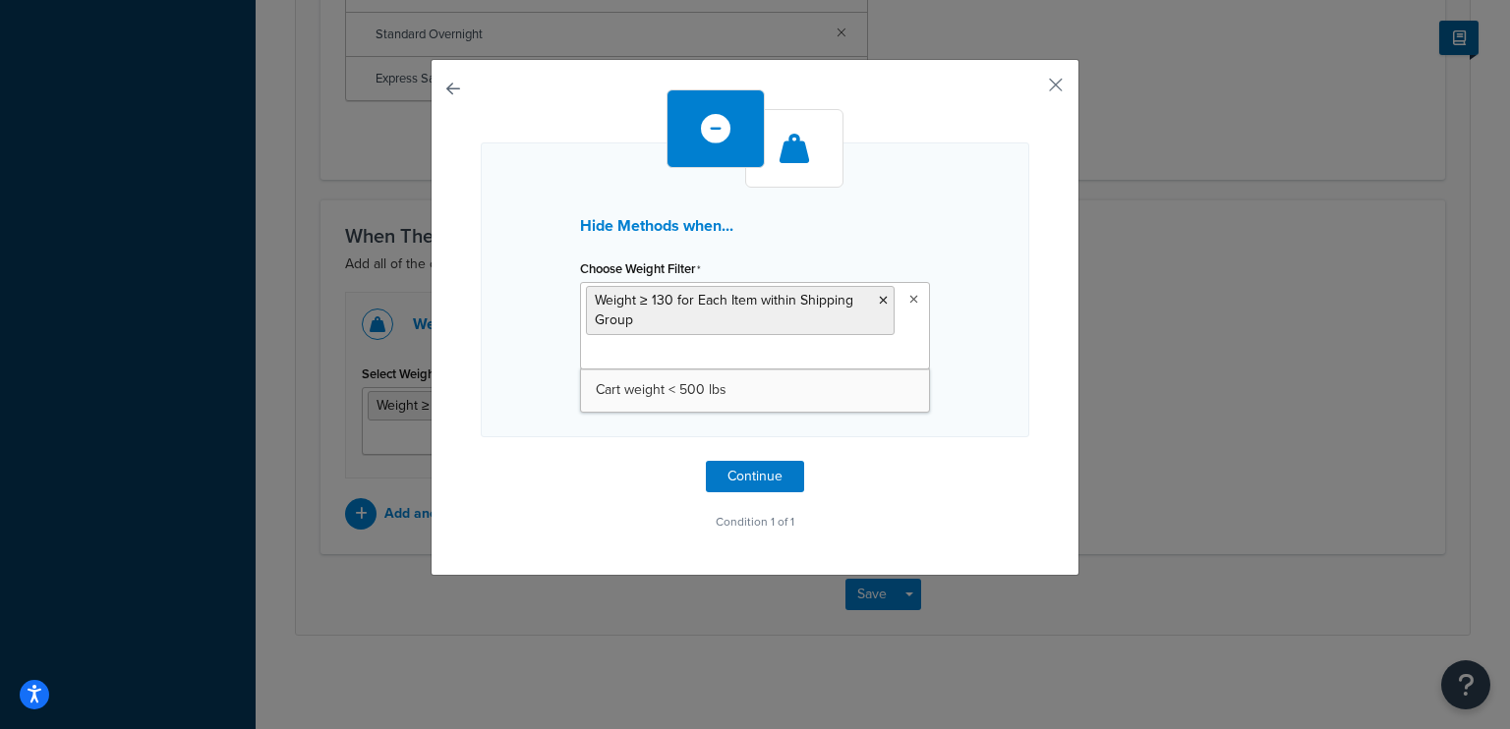
drag, startPoint x: 686, startPoint y: 345, endPoint x: 703, endPoint y: 365, distance: 25.8
click at [686, 345] on input "Choose Weight Filter" at bounding box center [673, 355] width 174 height 22
click at [728, 465] on button "Continue" at bounding box center [755, 476] width 98 height 31
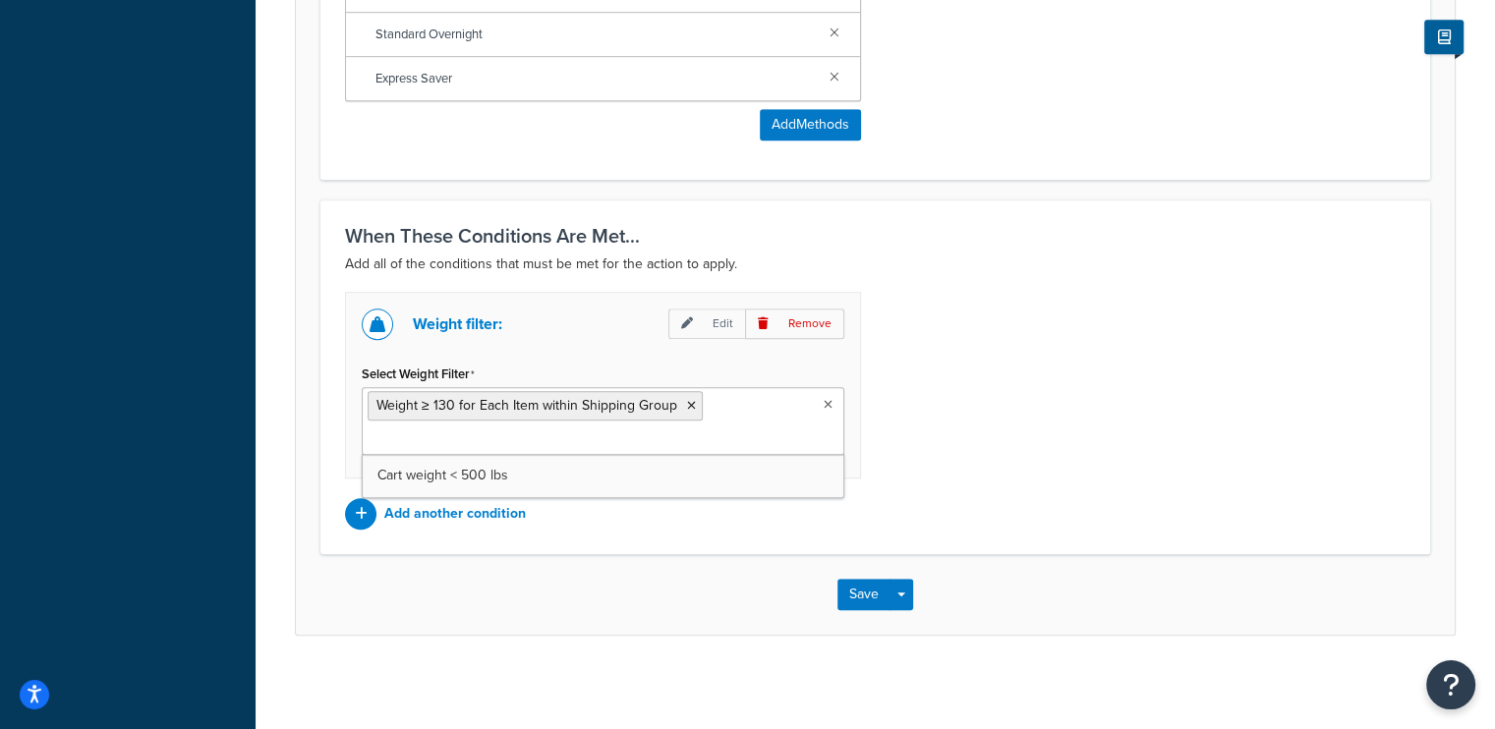
click at [542, 439] on ul "Weight ≥ 130 for Each Item within Shipping Group" at bounding box center [603, 421] width 483 height 68
click at [431, 509] on p "Add another condition" at bounding box center [455, 514] width 142 height 28
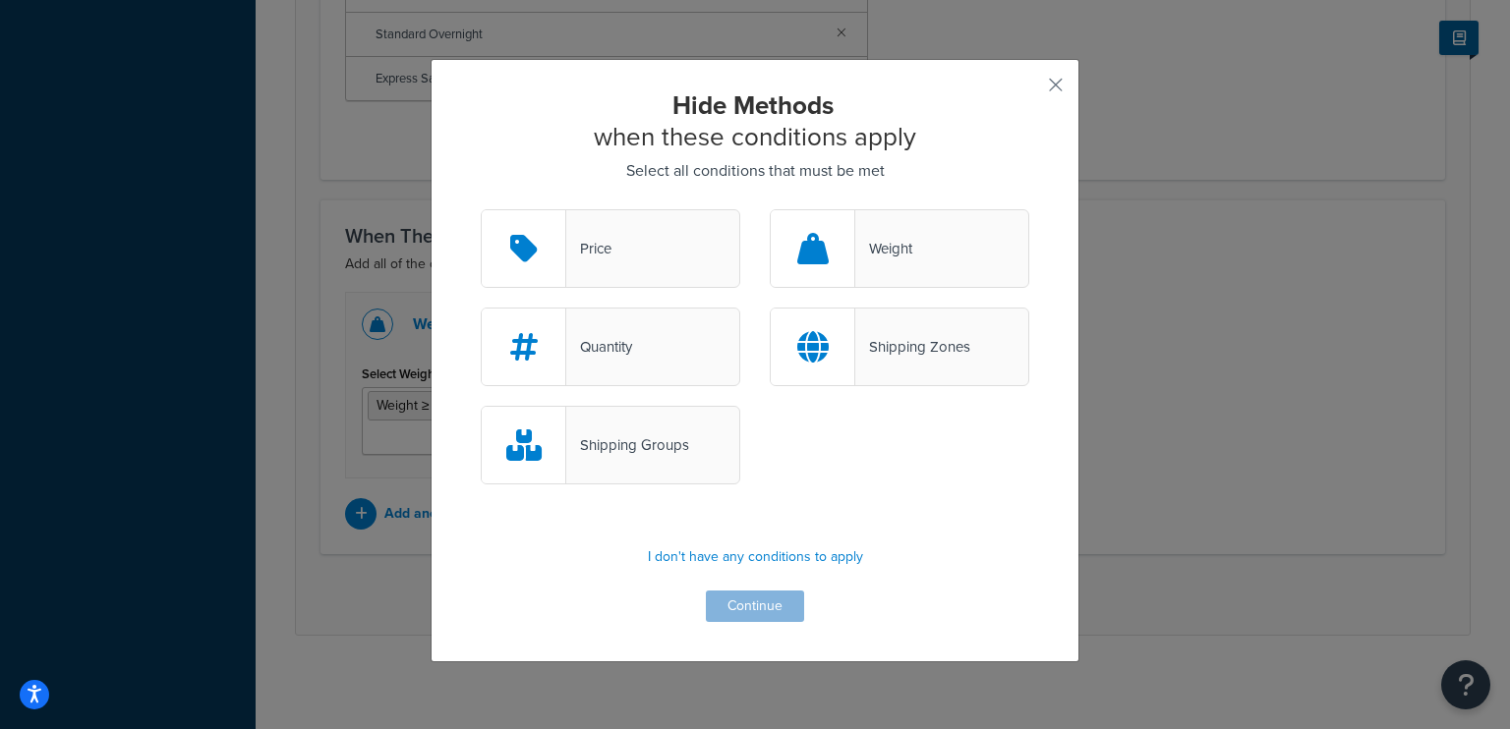
click at [794, 270] on div at bounding box center [813, 248] width 85 height 77
click at [0, 0] on input "Weight" at bounding box center [0, 0] width 0 height 0
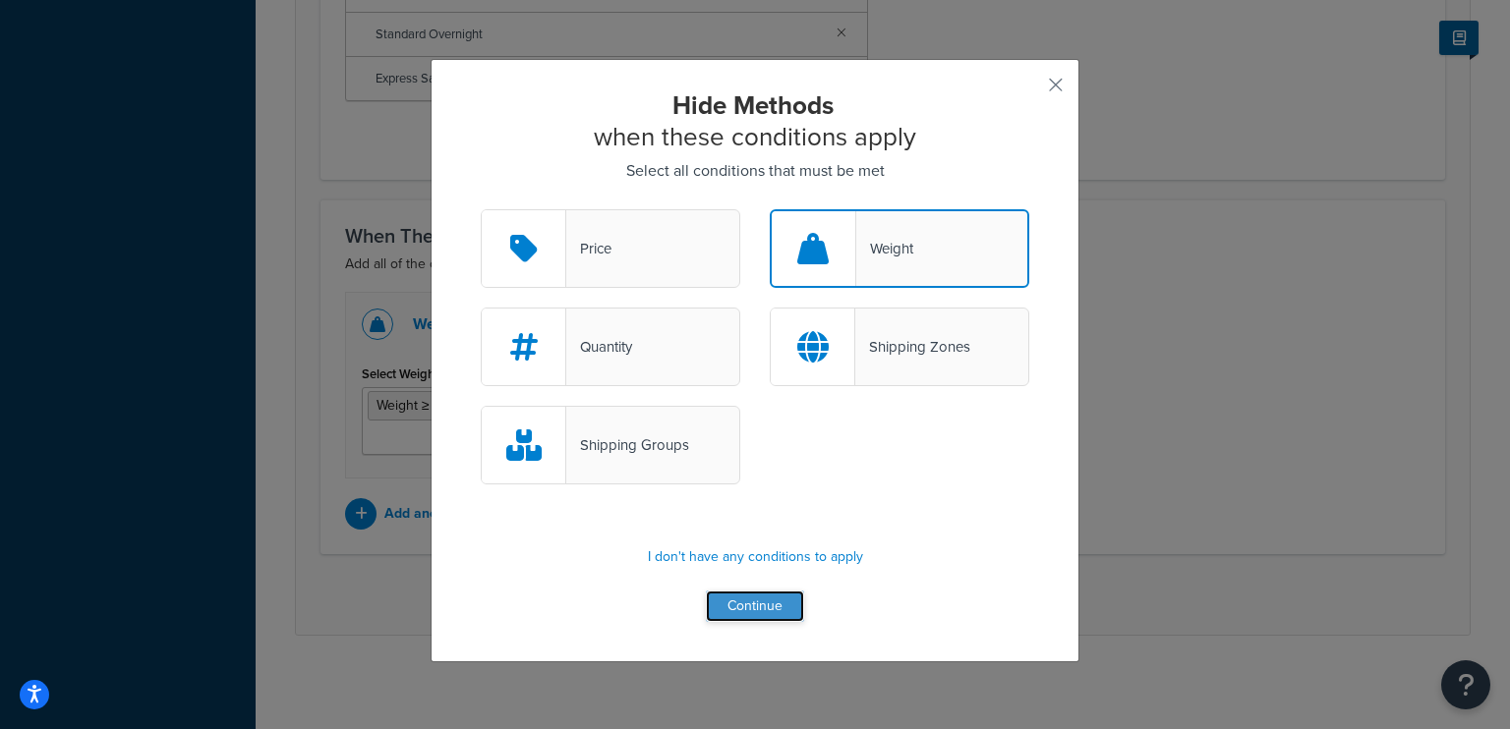
click at [735, 597] on button "Continue" at bounding box center [755, 606] width 98 height 31
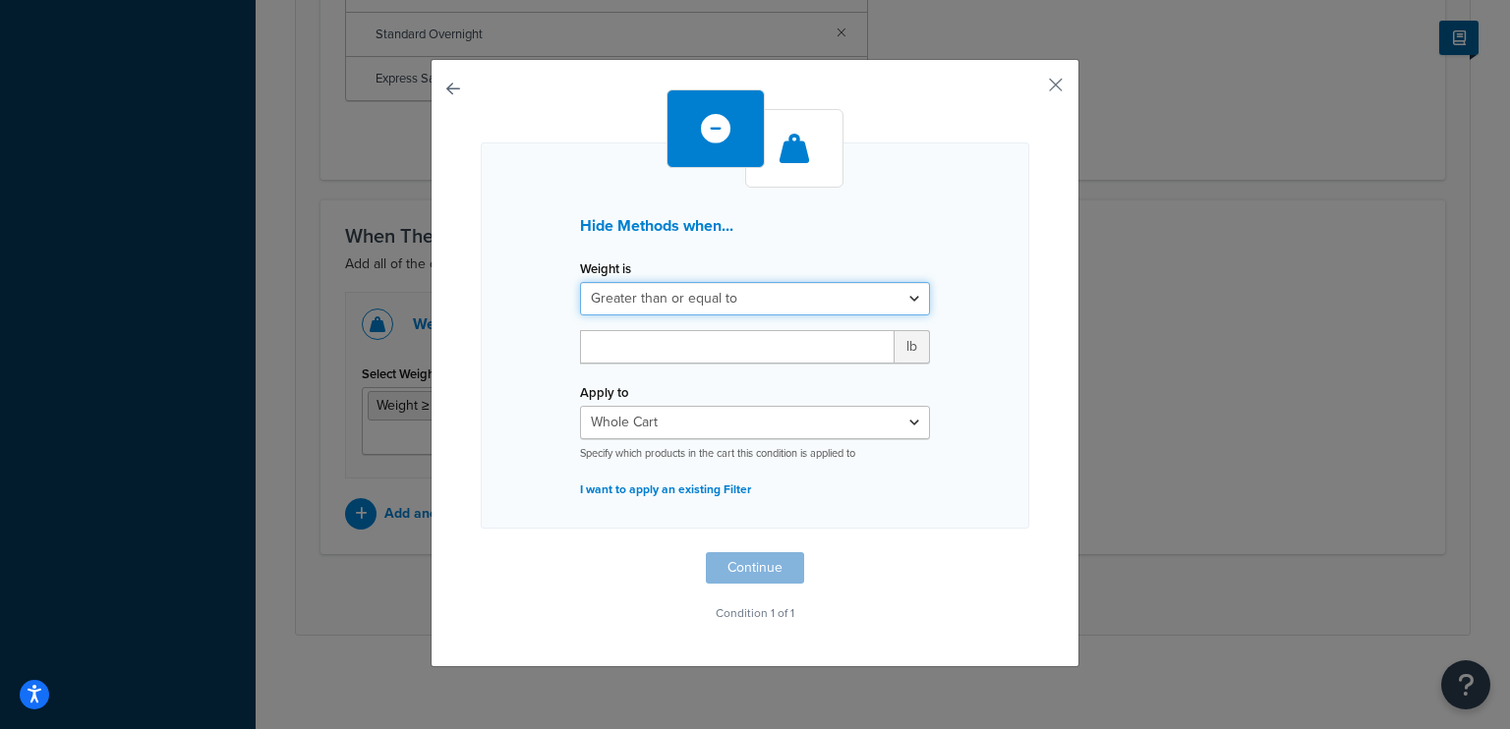
click at [686, 303] on select "Greater than or equal to Between or equal to Less than or equal to" at bounding box center [755, 298] width 350 height 33
click at [580, 282] on select "Greater than or equal to Between or equal to Less than or equal to" at bounding box center [755, 298] width 350 height 33
click at [660, 362] on input "number" at bounding box center [737, 346] width 315 height 33
click at [749, 293] on select "Greater than or equal to Between or equal to Less than or equal to" at bounding box center [755, 298] width 350 height 33
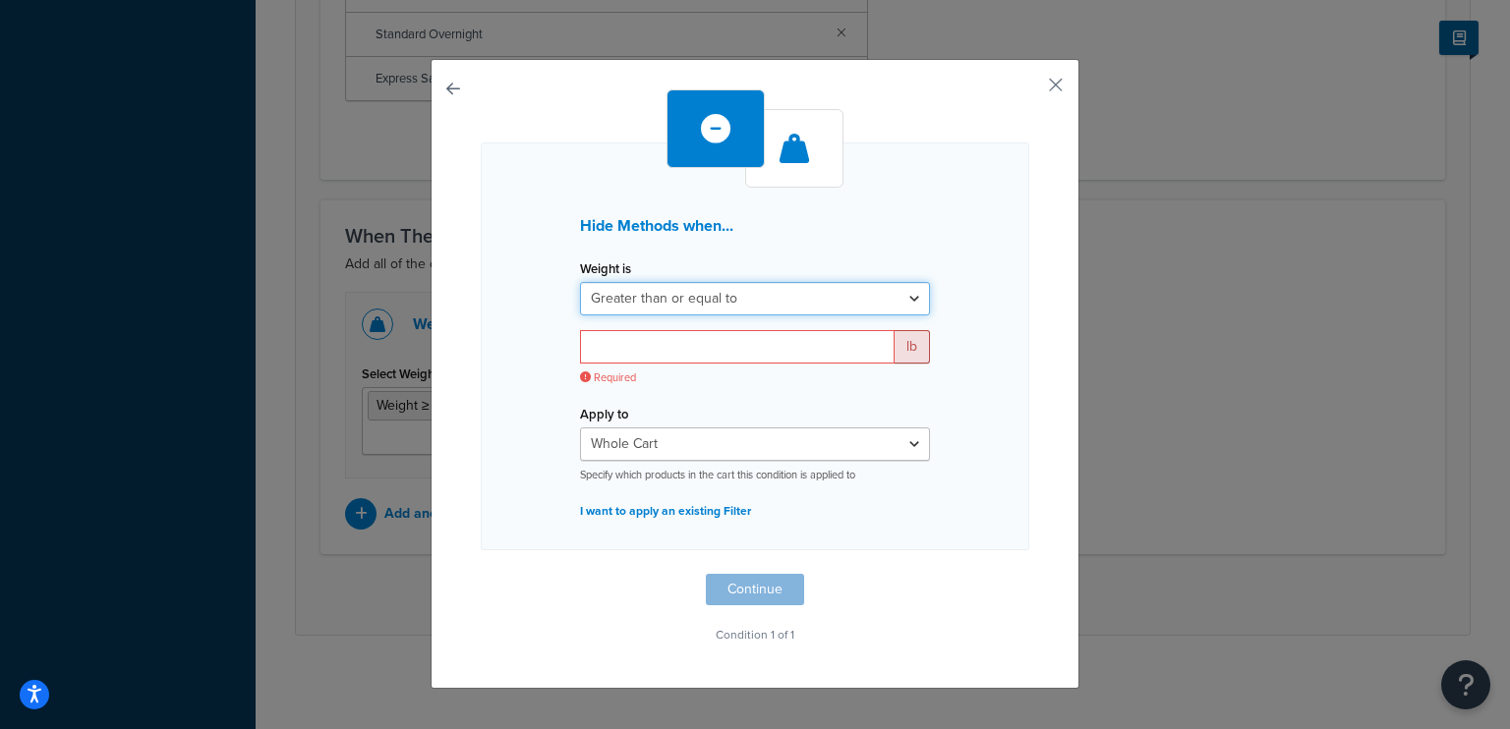
click at [580, 282] on select "Greater than or equal to Between or equal to Less than or equal to" at bounding box center [755, 298] width 350 height 33
click at [668, 357] on input "number" at bounding box center [737, 346] width 315 height 33
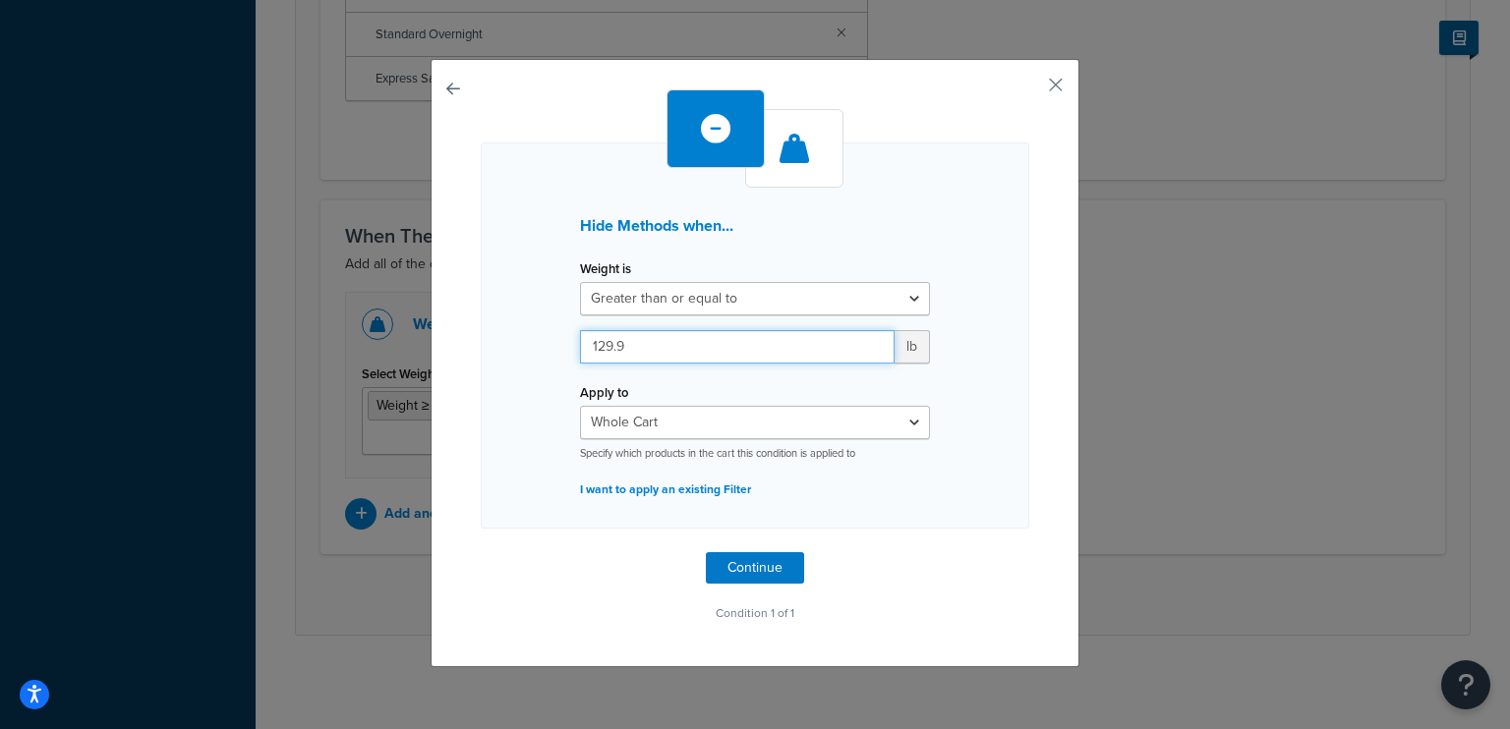
type input "129.9"
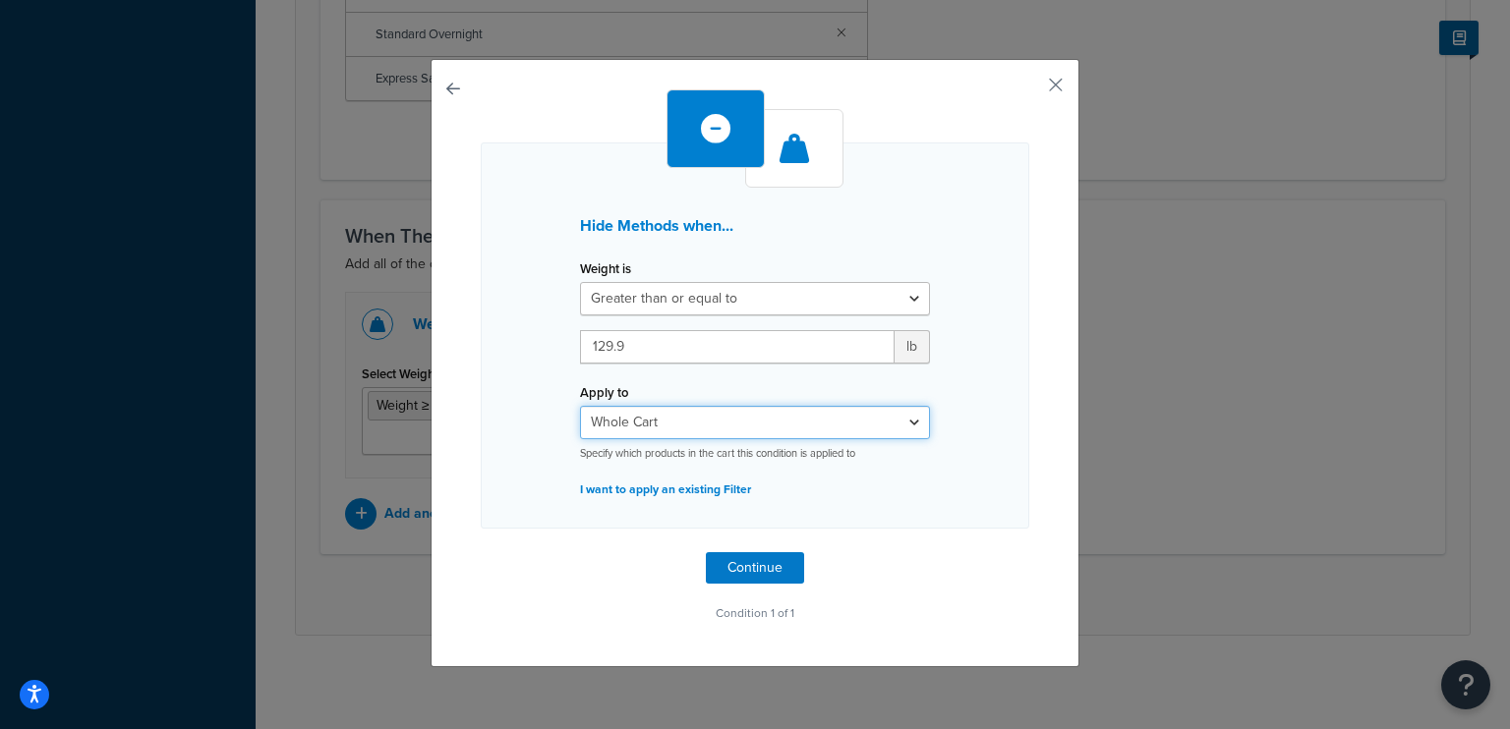
click at [805, 420] on select "Whole Cart Everything in Shipping Group Everything at Origin Each Item within S…" at bounding box center [755, 422] width 350 height 33
select select "ITEM"
click at [580, 406] on select "Whole Cart Everything in Shipping Group Everything at Origin Each Item within S…" at bounding box center [755, 422] width 350 height 33
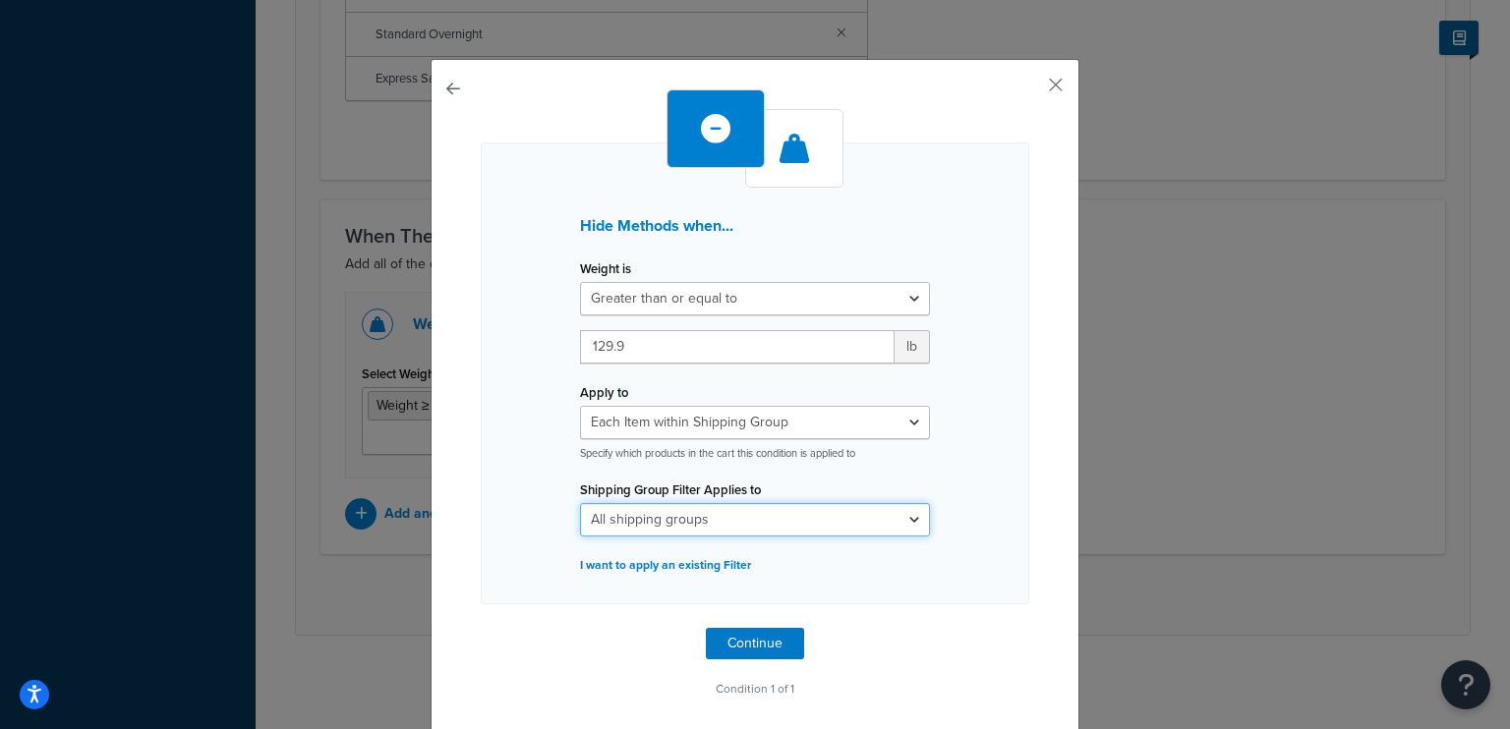
click at [737, 529] on select "All shipping groups Large Medium Small All Products not assigned to a Shipping …" at bounding box center [755, 519] width 350 height 33
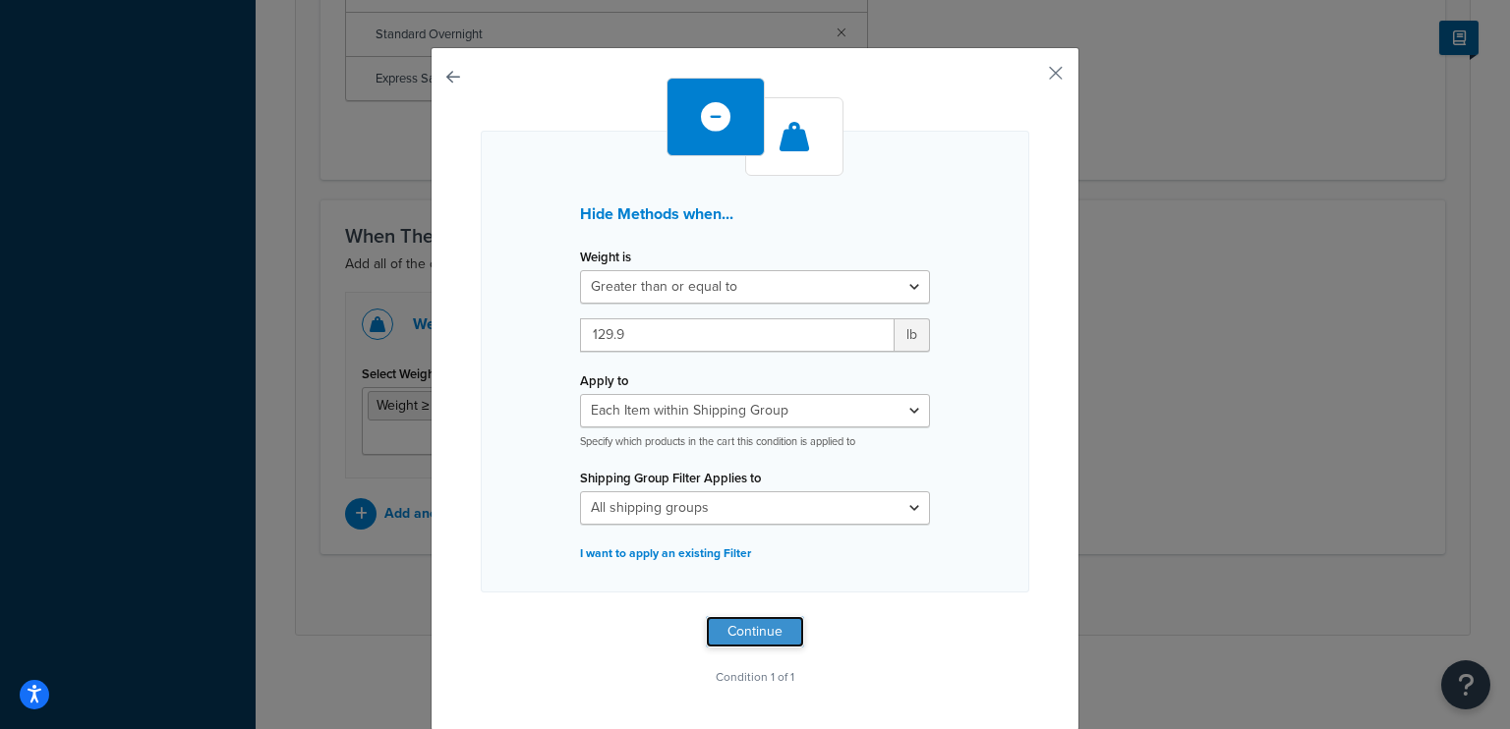
click at [729, 631] on button "Continue" at bounding box center [755, 631] width 98 height 31
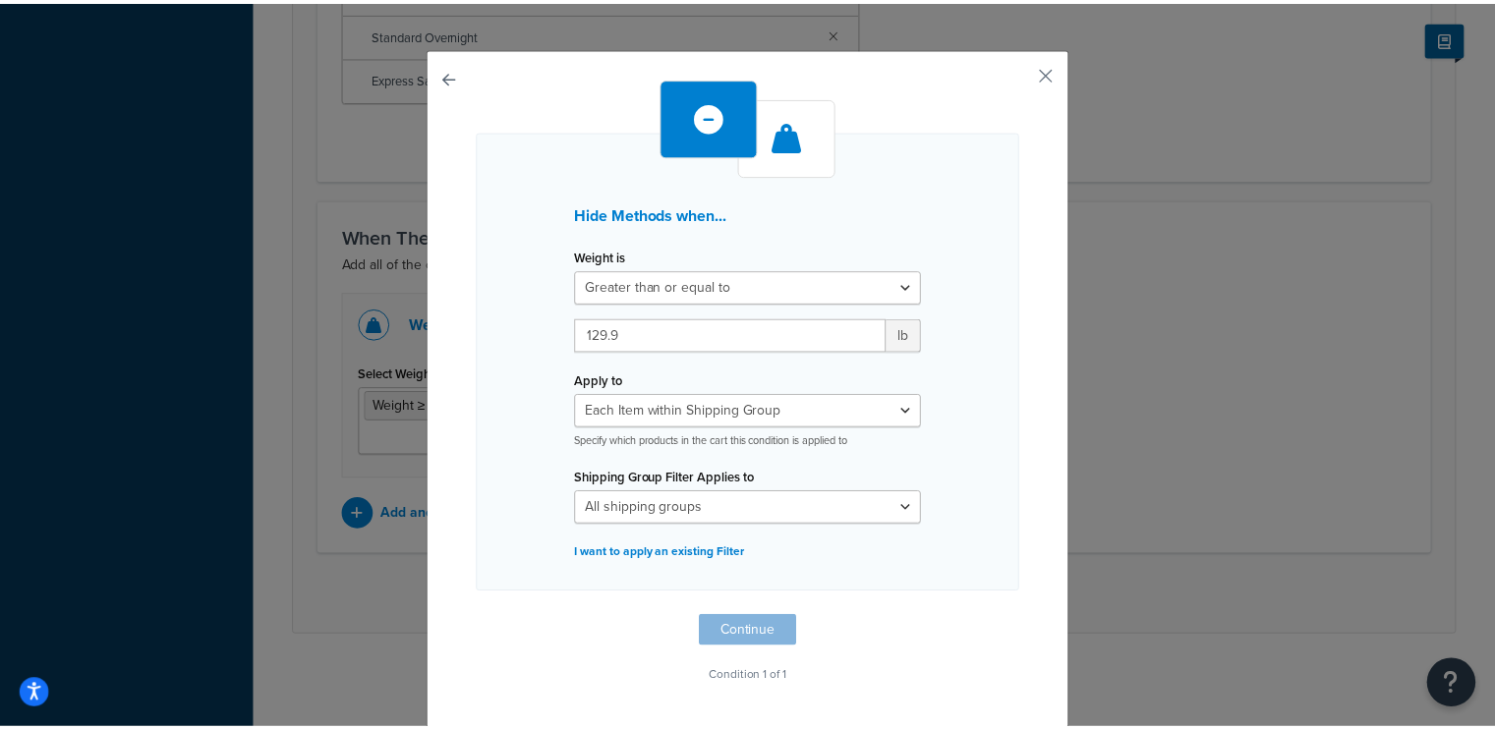
scroll to position [0, 0]
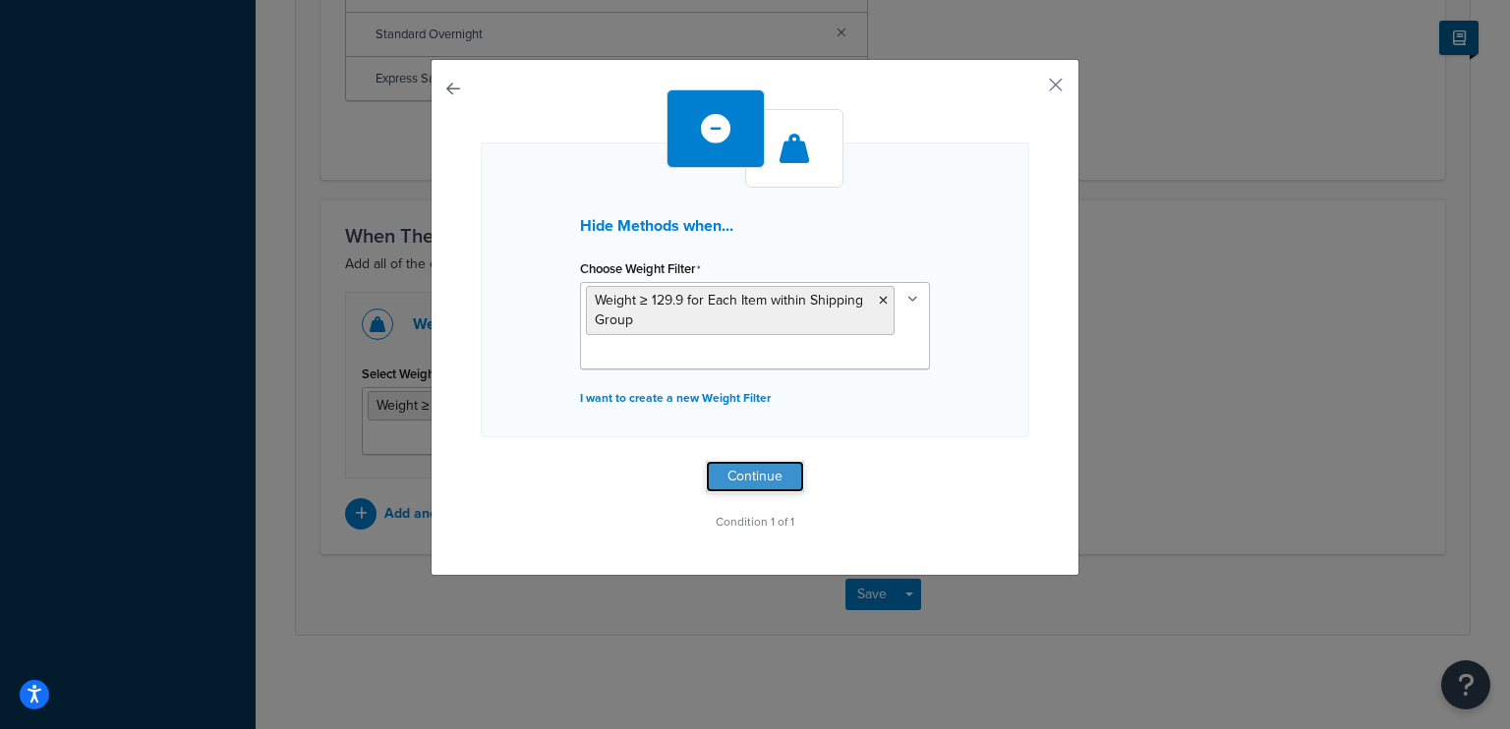
click at [744, 478] on button "Continue" at bounding box center [755, 476] width 98 height 31
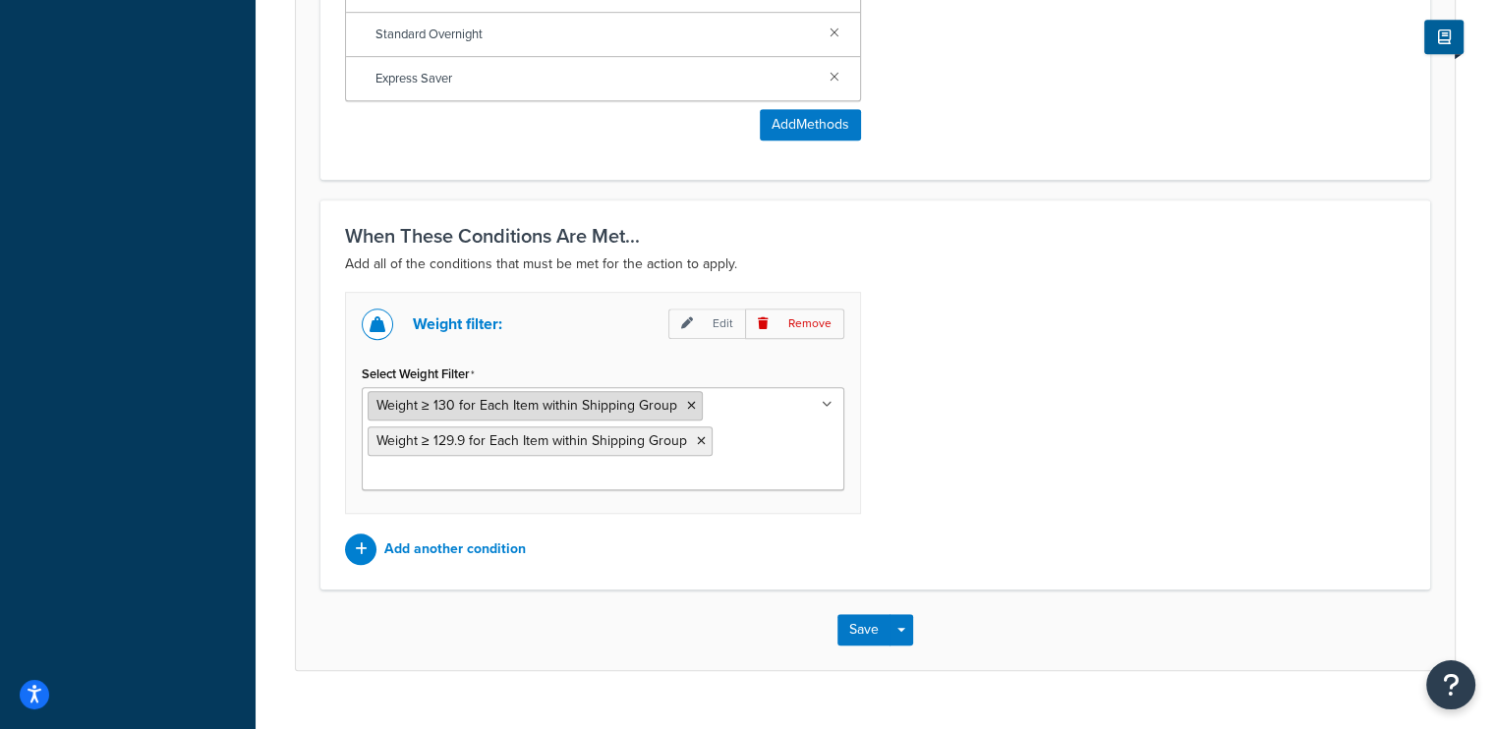
click at [690, 404] on icon at bounding box center [691, 406] width 9 height 12
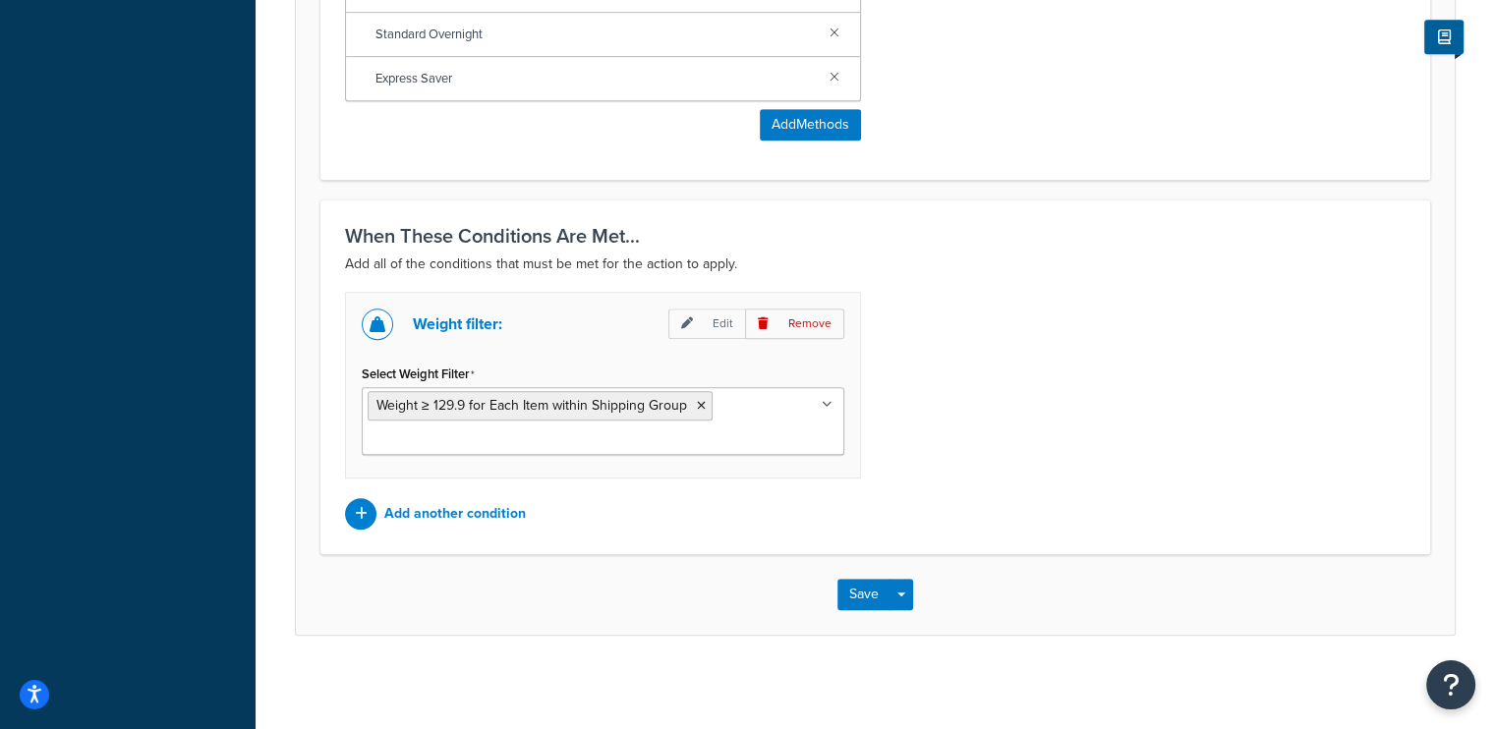
click at [931, 451] on div "Weight filter: Edit Remove Select Weight Filter Weight ≥ 129.9 for Each Item wi…" at bounding box center [875, 411] width 1090 height 238
click at [845, 579] on button "Save" at bounding box center [863, 594] width 53 height 31
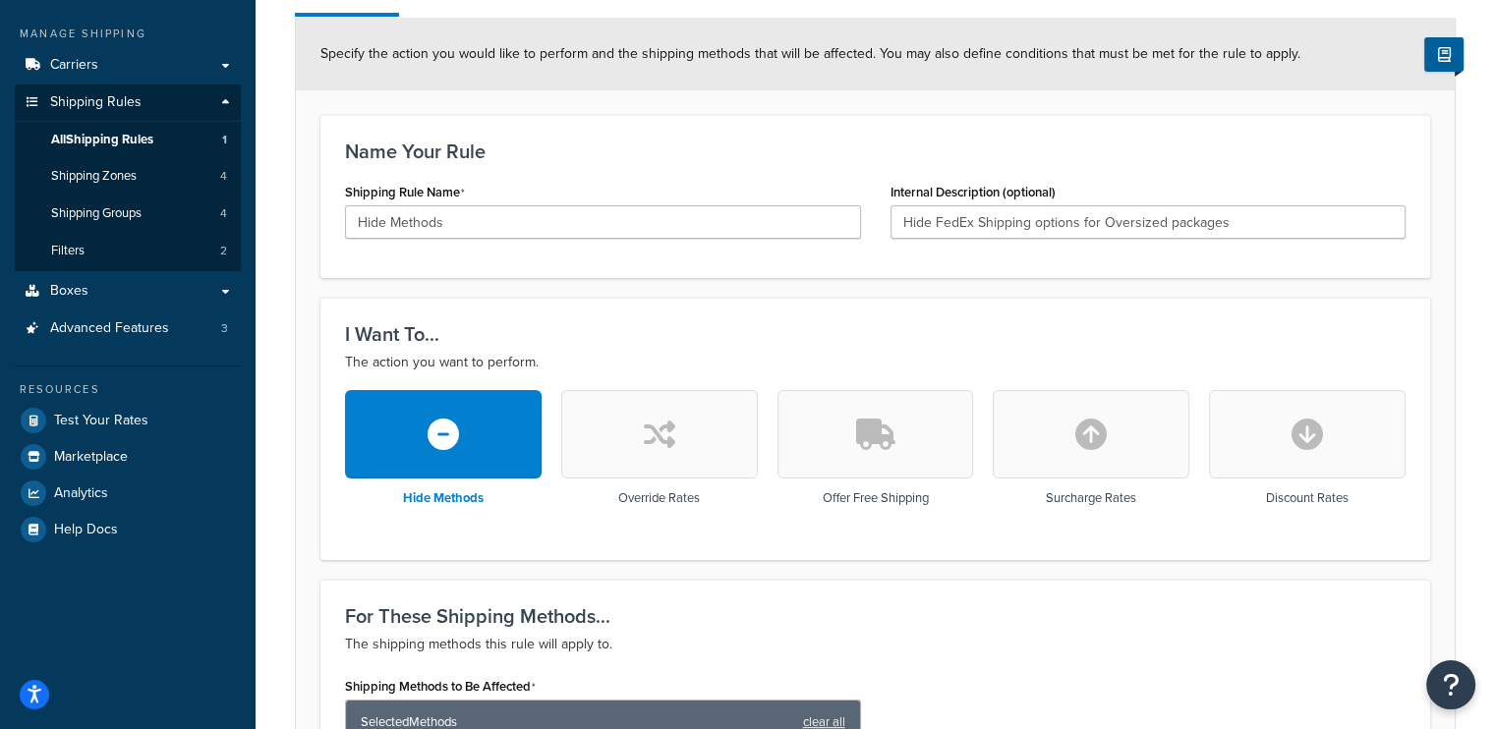
scroll to position [491, 0]
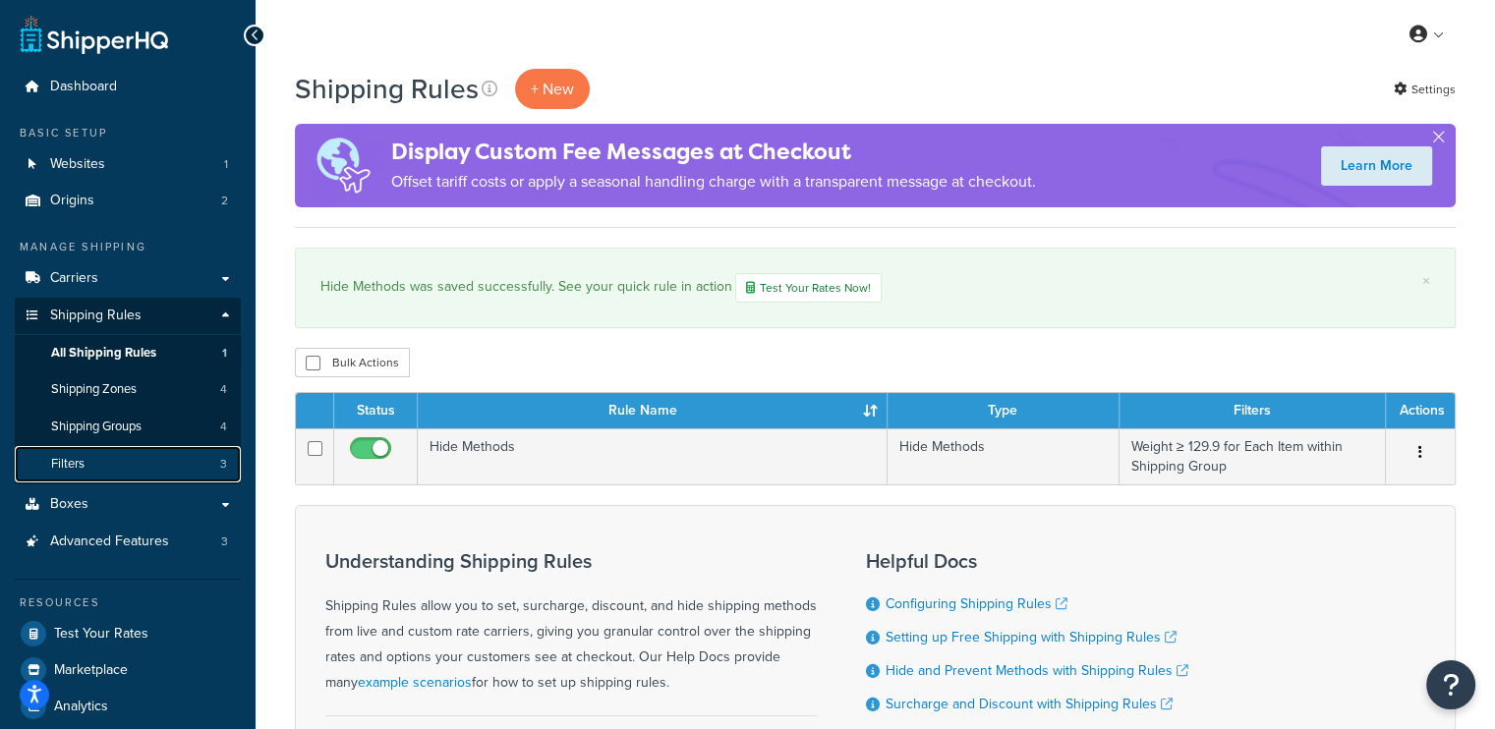
click at [138, 461] on link "Filters 3" at bounding box center [128, 464] width 226 height 36
